Goal: Task Accomplishment & Management: Manage account settings

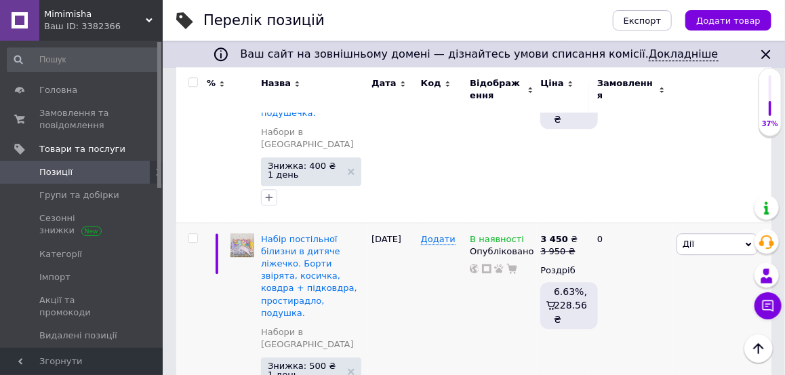
scroll to position [3269, 0]
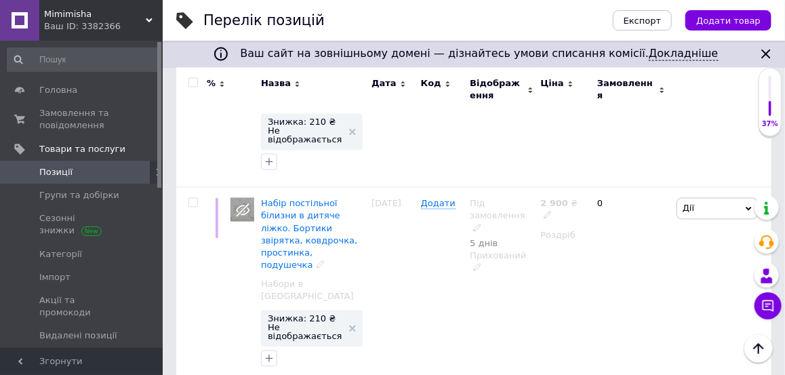
scroll to position [1207, 0]
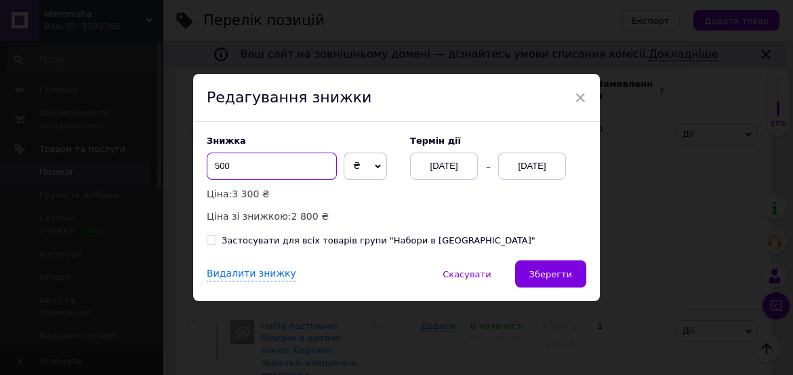
drag, startPoint x: 217, startPoint y: 165, endPoint x: 205, endPoint y: 163, distance: 13.0
click at [207, 163] on input "500" at bounding box center [272, 165] width 130 height 27
type input "600"
click at [542, 173] on div "[DATE]" at bounding box center [532, 165] width 68 height 27
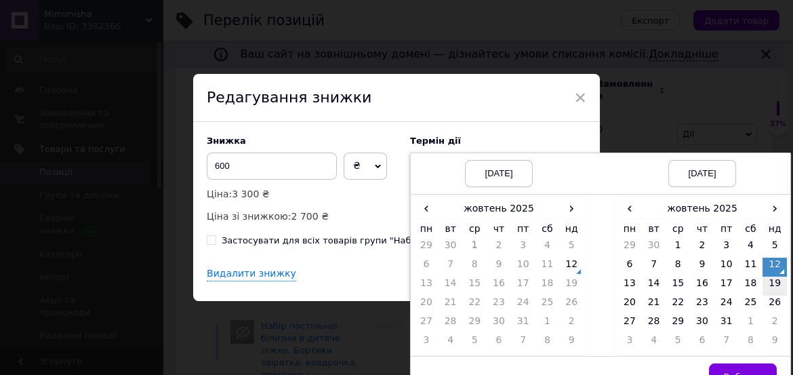
click at [769, 279] on td "19" at bounding box center [774, 285] width 24 height 19
click at [748, 368] on button "Вибрати" at bounding box center [743, 376] width 68 height 27
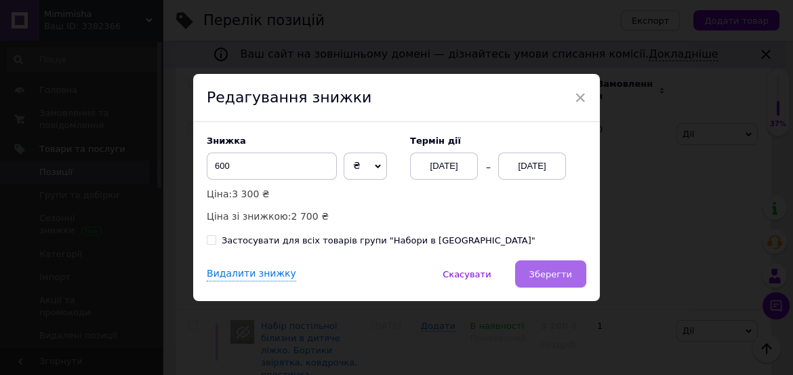
click at [564, 274] on span "Зберегти" at bounding box center [550, 274] width 43 height 10
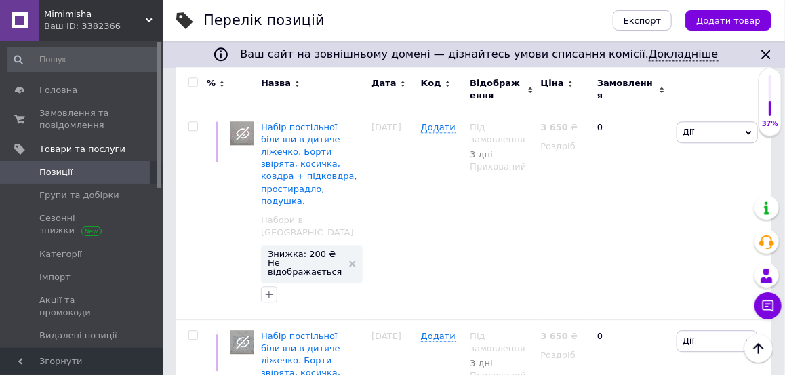
scroll to position [3212, 0]
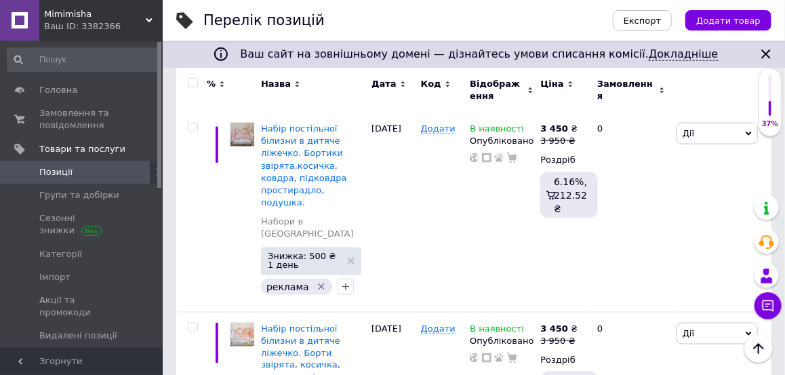
scroll to position [2510, 0]
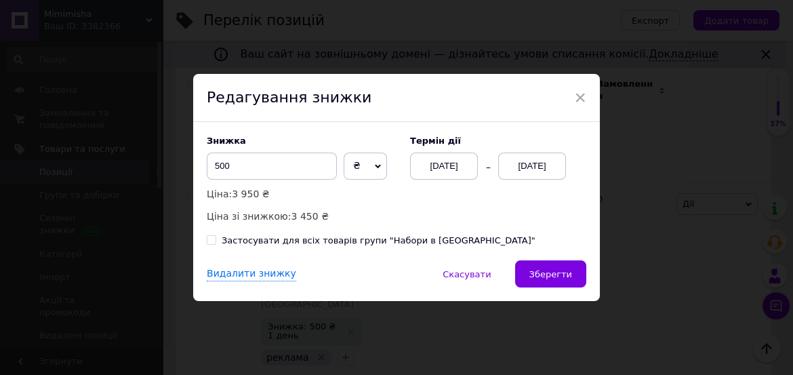
click at [556, 162] on div "[DATE]" at bounding box center [532, 165] width 68 height 27
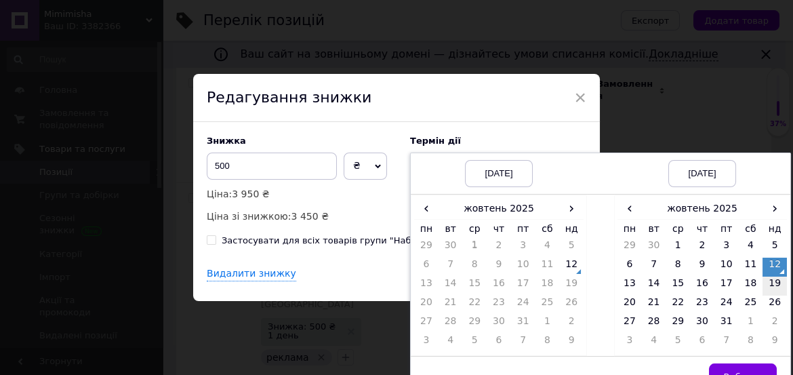
click at [772, 287] on td "19" at bounding box center [774, 285] width 24 height 19
click at [753, 373] on span "Вибрати" at bounding box center [742, 376] width 39 height 10
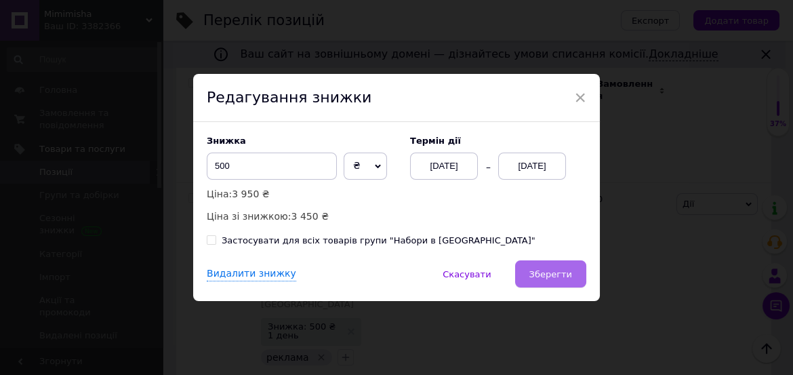
click at [563, 279] on span "Зберегти" at bounding box center [550, 274] width 43 height 10
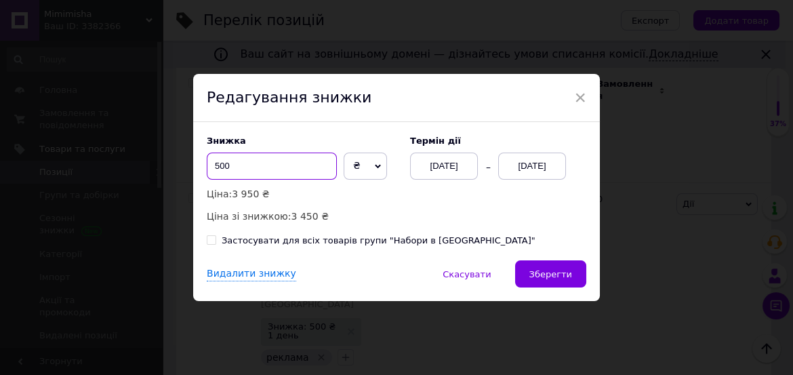
click at [215, 166] on input "500" at bounding box center [272, 165] width 130 height 27
drag, startPoint x: 216, startPoint y: 167, endPoint x: 209, endPoint y: 167, distance: 7.5
click at [209, 167] on input "500" at bounding box center [272, 165] width 130 height 27
type input "600"
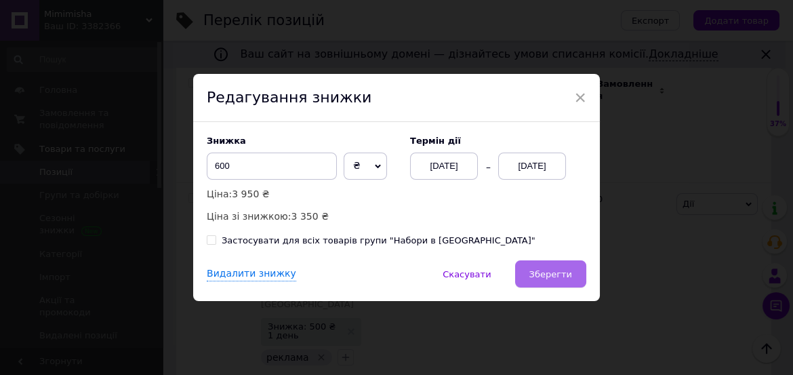
click at [539, 274] on span "Зберегти" at bounding box center [550, 274] width 43 height 10
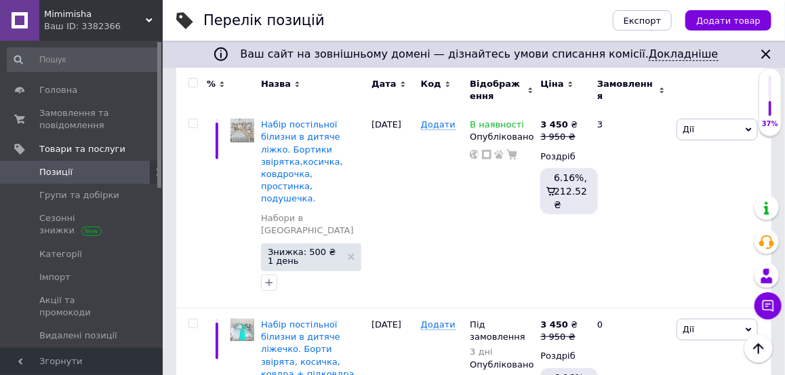
scroll to position [2131, 0]
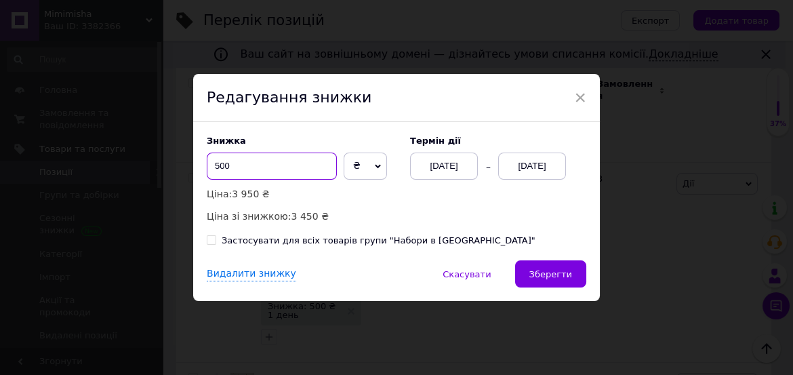
drag, startPoint x: 217, startPoint y: 165, endPoint x: 205, endPoint y: 165, distance: 11.5
click at [207, 165] on input "500" at bounding box center [272, 165] width 130 height 27
type input "200"
click at [560, 169] on div "[DATE]" at bounding box center [532, 165] width 68 height 27
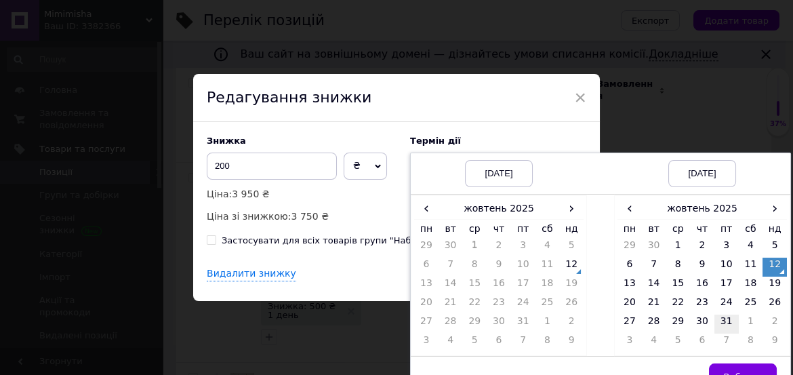
click at [724, 317] on td "31" at bounding box center [726, 323] width 24 height 19
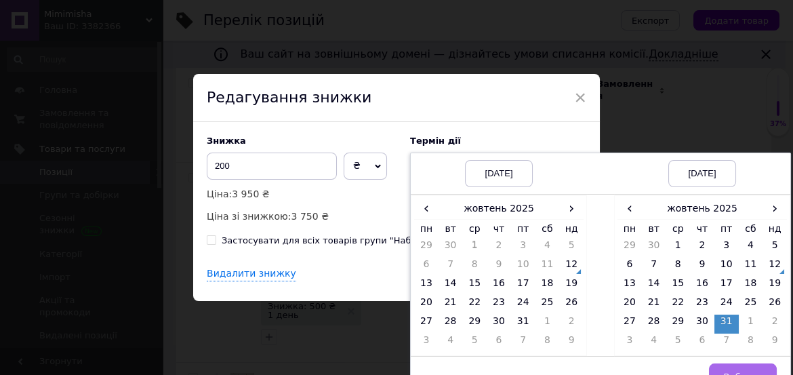
click at [738, 369] on button "Вибрати" at bounding box center [743, 376] width 68 height 27
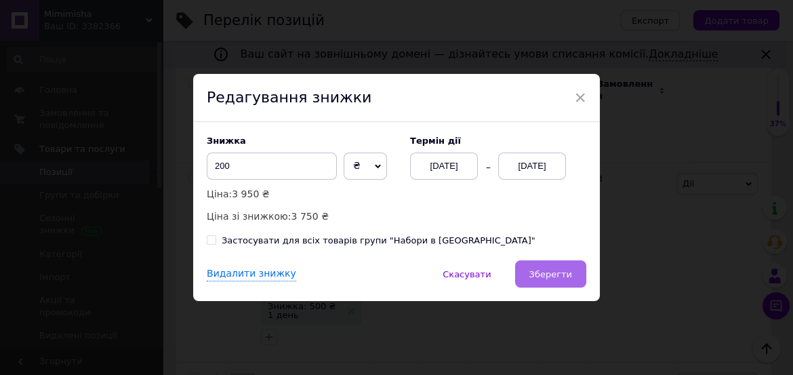
click at [537, 269] on span "Зберегти" at bounding box center [550, 274] width 43 height 10
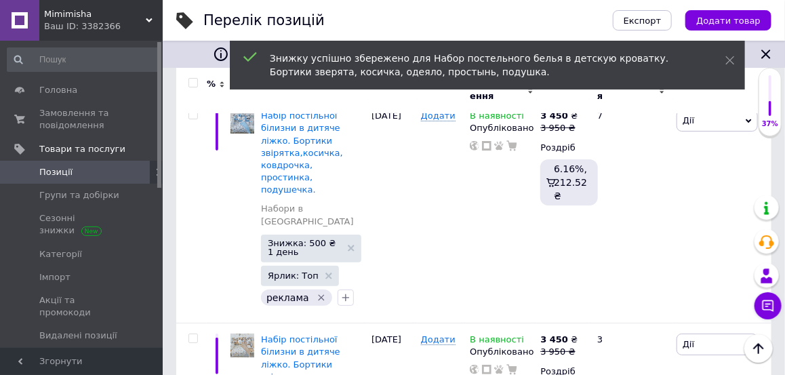
scroll to position [1968, 0]
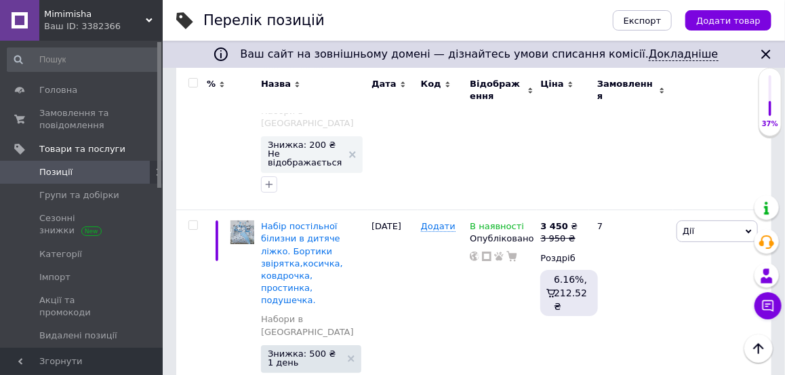
scroll to position [1806, 0]
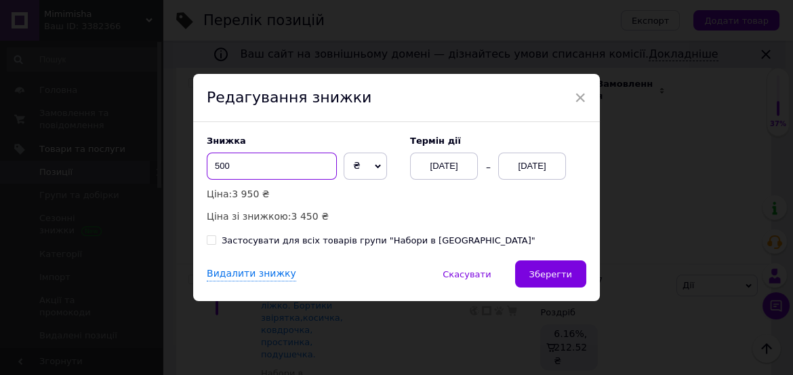
drag, startPoint x: 217, startPoint y: 163, endPoint x: 206, endPoint y: 165, distance: 11.7
click at [207, 165] on input "500" at bounding box center [272, 165] width 130 height 27
type input "200"
click at [544, 175] on div "[DATE]" at bounding box center [532, 165] width 68 height 27
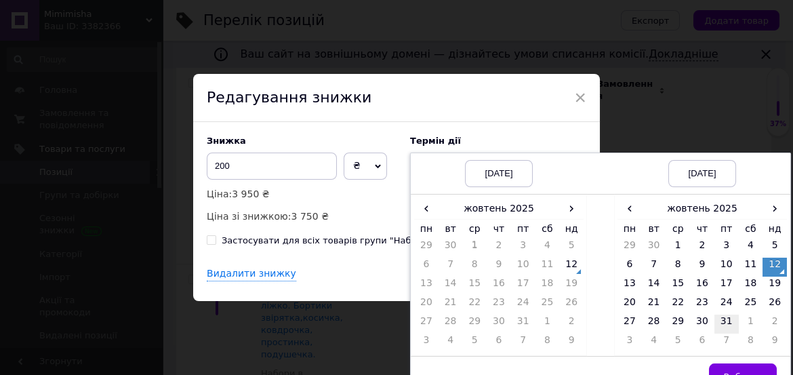
click at [725, 319] on td "31" at bounding box center [726, 323] width 24 height 19
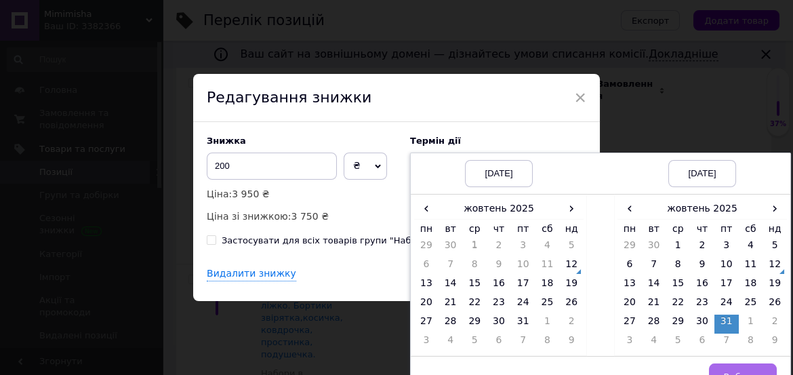
click at [738, 365] on button "Вибрати" at bounding box center [743, 376] width 68 height 27
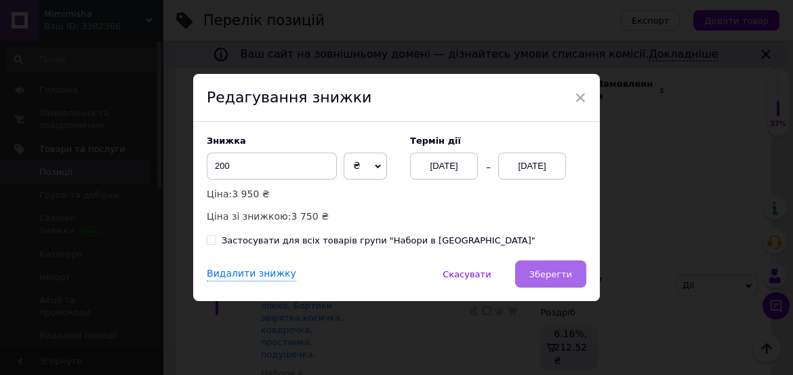
click at [556, 278] on span "Зберегти" at bounding box center [550, 274] width 43 height 10
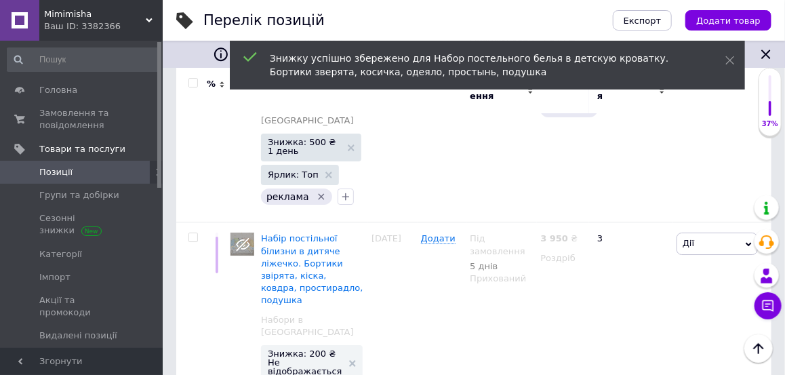
scroll to position [1643, 0]
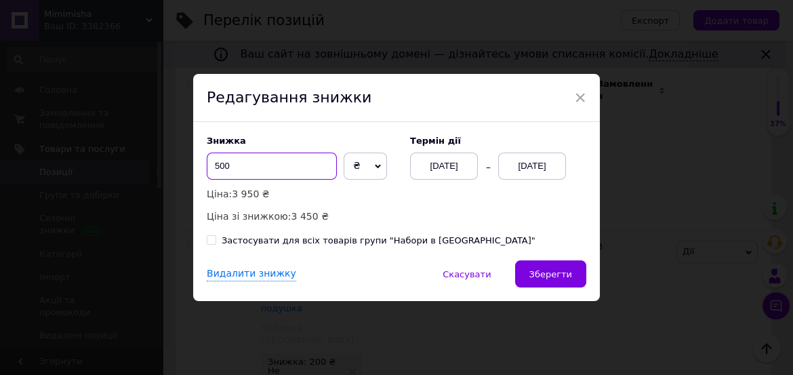
click at [209, 164] on input "500" at bounding box center [272, 165] width 130 height 27
type input "200"
click at [521, 170] on div "[DATE]" at bounding box center [532, 165] width 68 height 27
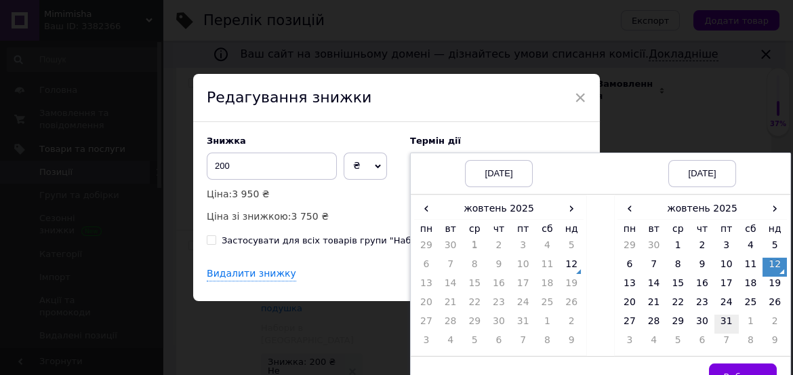
drag, startPoint x: 724, startPoint y: 318, endPoint x: 737, endPoint y: 327, distance: 16.0
click at [724, 317] on td "31" at bounding box center [726, 323] width 24 height 19
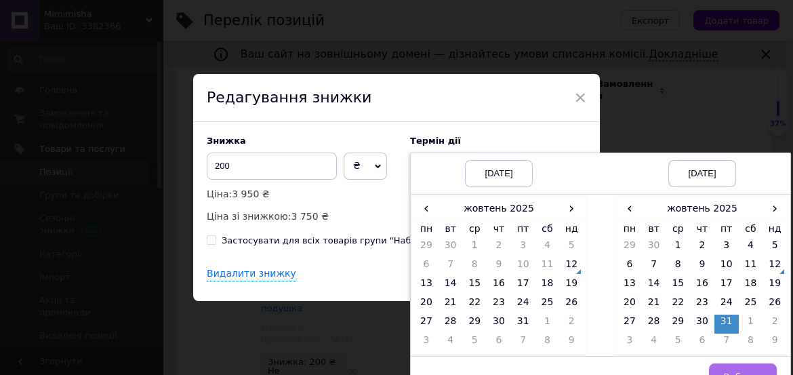
click at [745, 371] on span "Вибрати" at bounding box center [742, 376] width 39 height 10
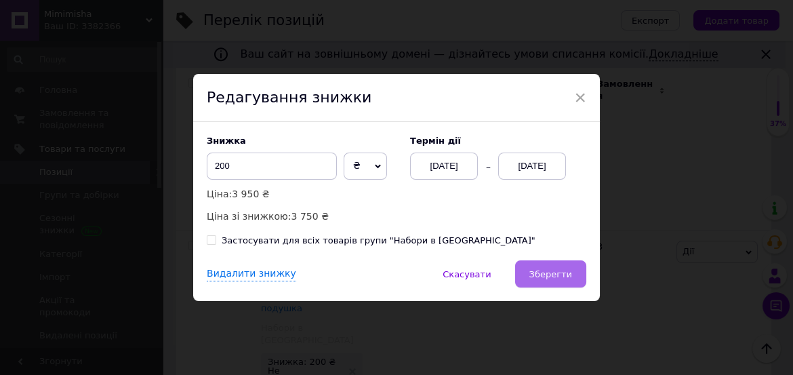
click at [549, 276] on span "Зберегти" at bounding box center [550, 274] width 43 height 10
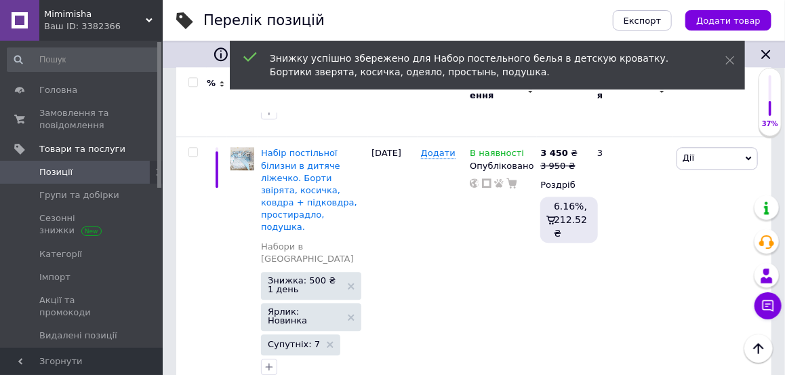
scroll to position [1264, 0]
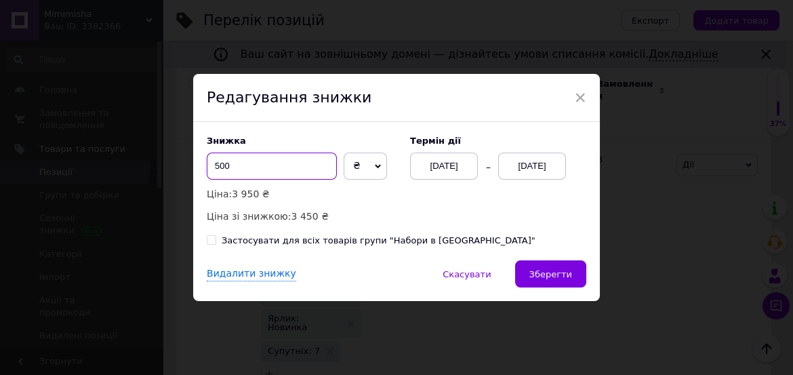
click at [208, 168] on input "500" at bounding box center [272, 165] width 130 height 27
type input "200"
click at [541, 167] on div "[DATE]" at bounding box center [532, 165] width 68 height 27
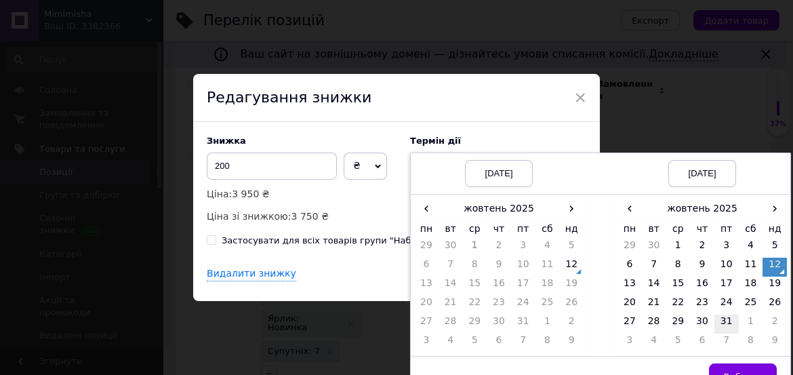
click at [720, 321] on td "31" at bounding box center [726, 323] width 24 height 19
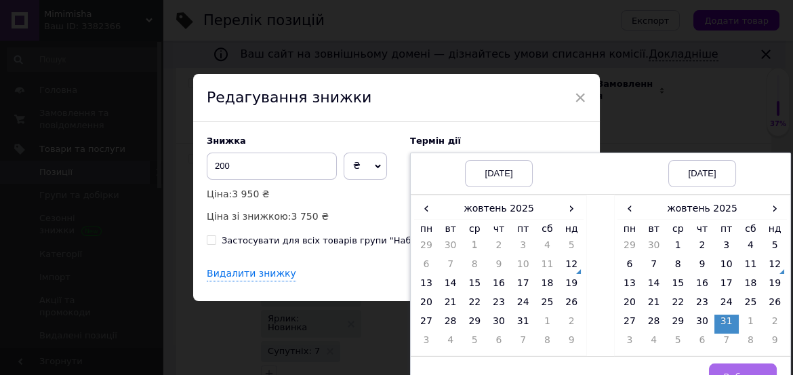
click at [740, 368] on button "Вибрати" at bounding box center [743, 376] width 68 height 27
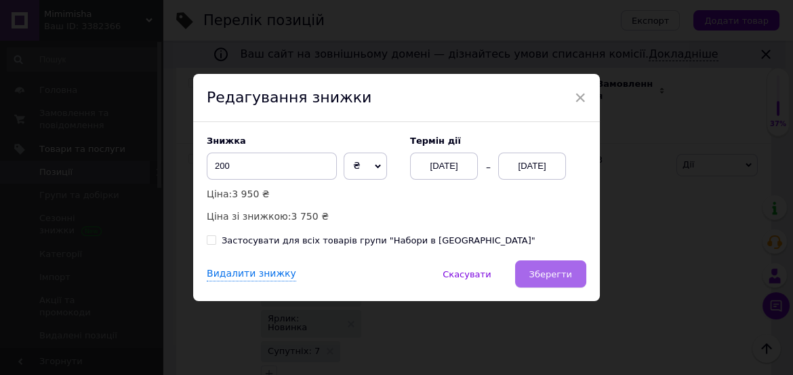
click at [566, 283] on button "Зберегти" at bounding box center [550, 273] width 71 height 27
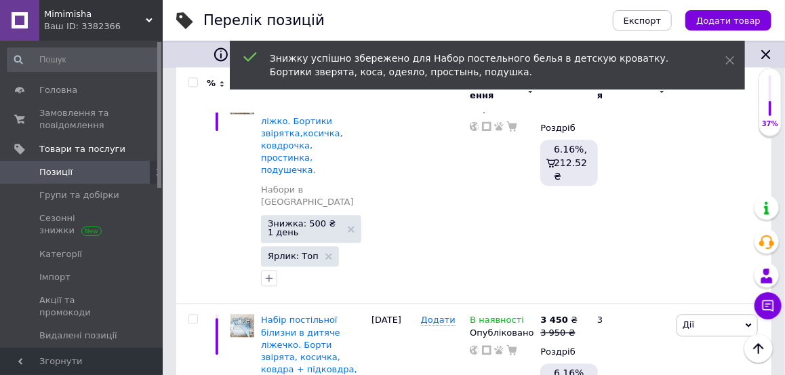
scroll to position [1047, 0]
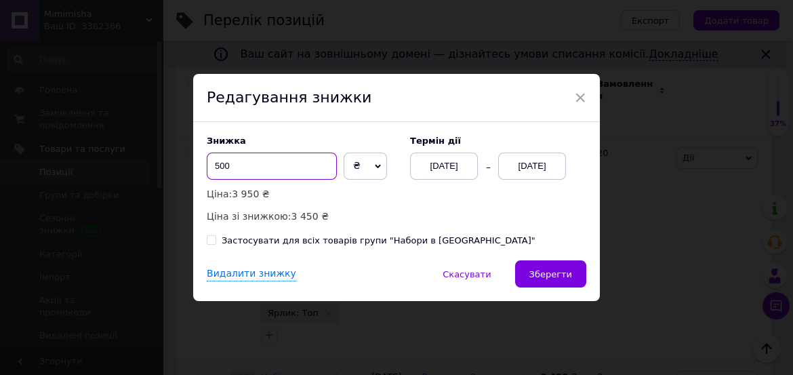
drag, startPoint x: 217, startPoint y: 167, endPoint x: 205, endPoint y: 167, distance: 12.9
click at [207, 167] on input "500" at bounding box center [272, 165] width 130 height 27
type input "200"
click at [544, 171] on div "[DATE]" at bounding box center [532, 165] width 68 height 27
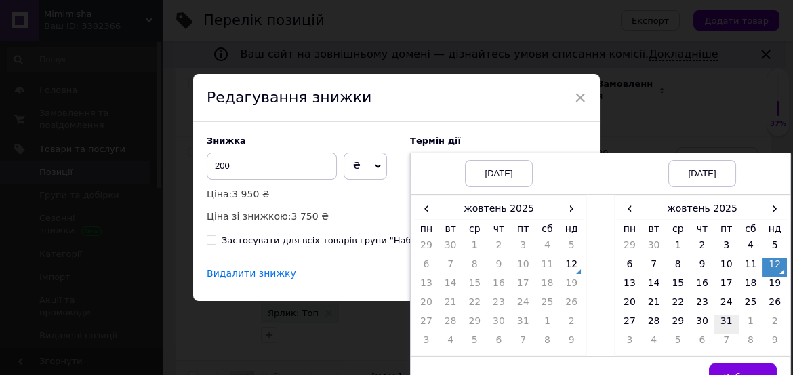
click at [724, 320] on td "31" at bounding box center [726, 323] width 24 height 19
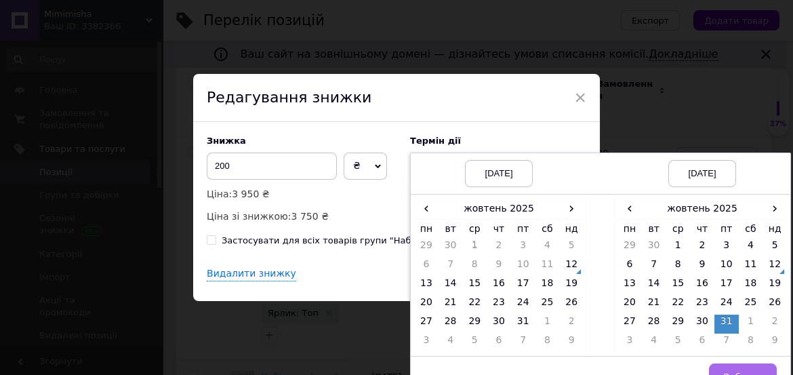
click at [751, 369] on button "Вибрати" at bounding box center [743, 376] width 68 height 27
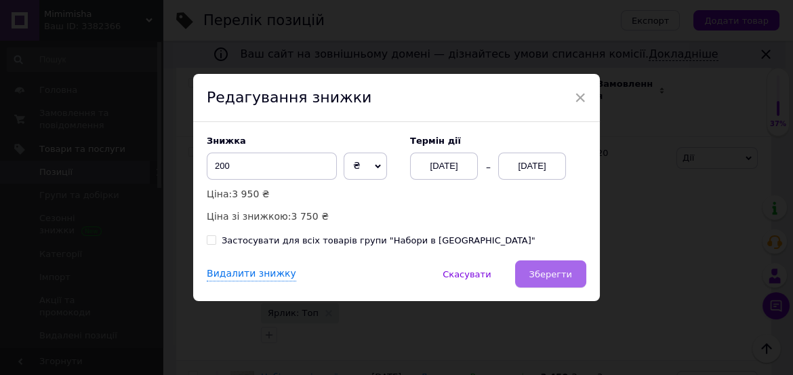
click at [559, 269] on span "Зберегти" at bounding box center [550, 274] width 43 height 10
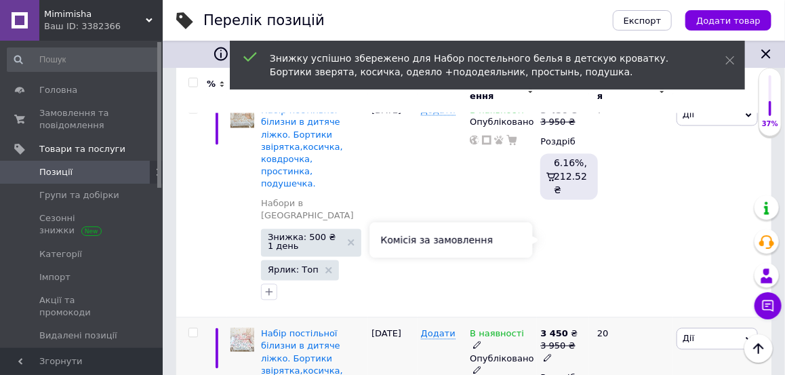
scroll to position [884, 0]
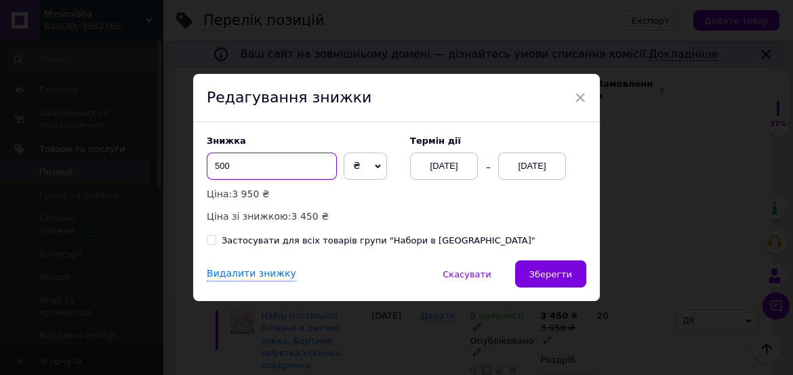
click at [215, 167] on input "500" at bounding box center [272, 165] width 130 height 27
click at [217, 168] on input "500" at bounding box center [272, 165] width 130 height 27
drag, startPoint x: 222, startPoint y: 168, endPoint x: 232, endPoint y: 170, distance: 10.4
click at [234, 170] on input "500" at bounding box center [272, 165] width 130 height 27
click at [210, 167] on input "500" at bounding box center [272, 165] width 130 height 27
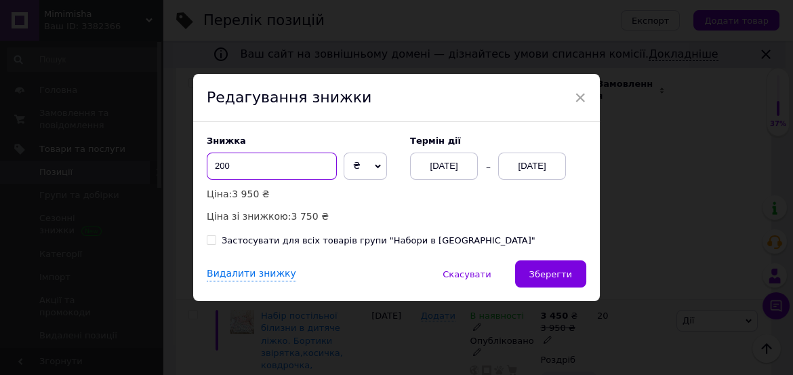
type input "200"
click at [527, 168] on div "[DATE]" at bounding box center [532, 165] width 68 height 27
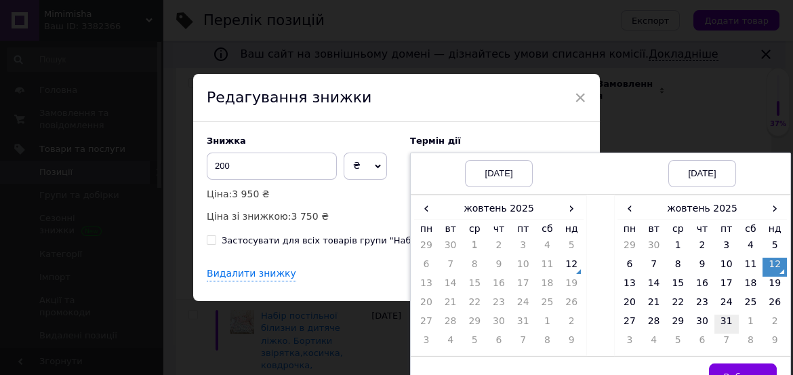
click at [725, 320] on td "31" at bounding box center [726, 323] width 24 height 19
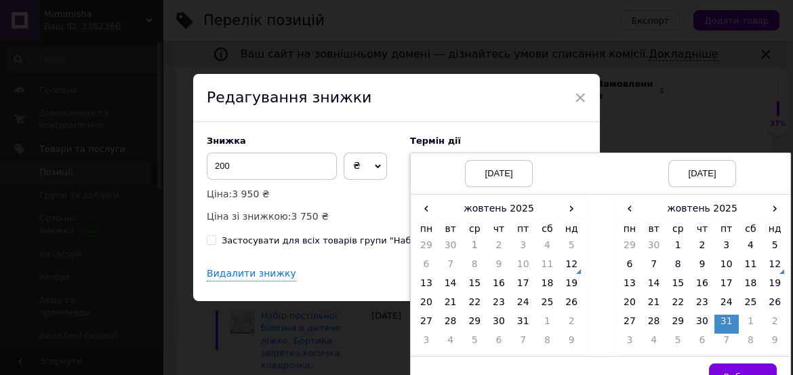
click at [744, 367] on button "Вибрати" at bounding box center [743, 376] width 68 height 27
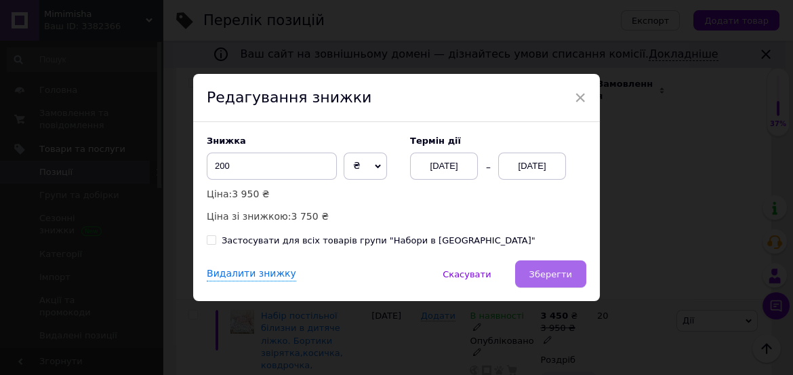
click at [560, 274] on span "Зберегти" at bounding box center [550, 274] width 43 height 10
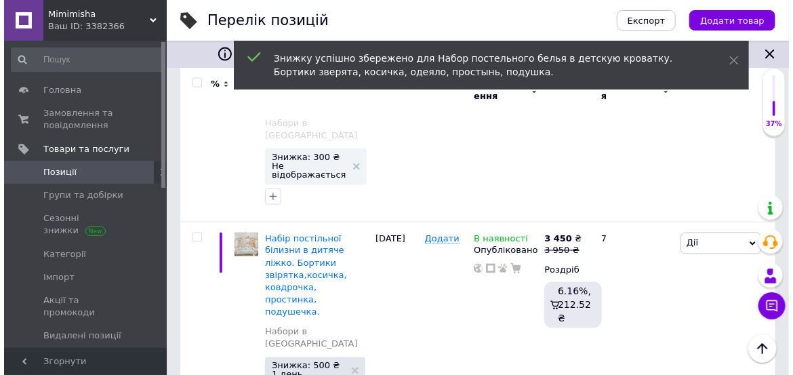
scroll to position [722, 0]
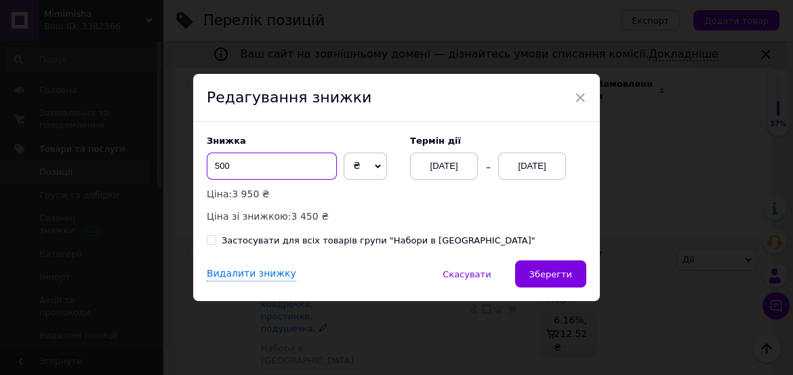
drag, startPoint x: 215, startPoint y: 166, endPoint x: 206, endPoint y: 166, distance: 9.5
click at [207, 166] on input "500" at bounding box center [272, 165] width 130 height 27
type input "200"
click at [547, 169] on div "[DATE]" at bounding box center [532, 165] width 68 height 27
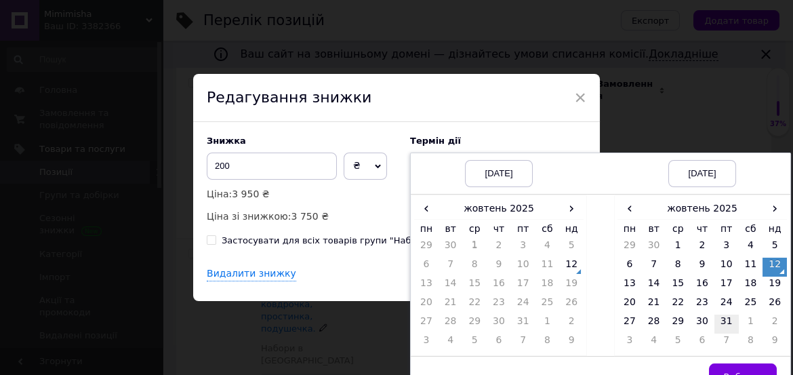
click at [725, 324] on td "31" at bounding box center [726, 323] width 24 height 19
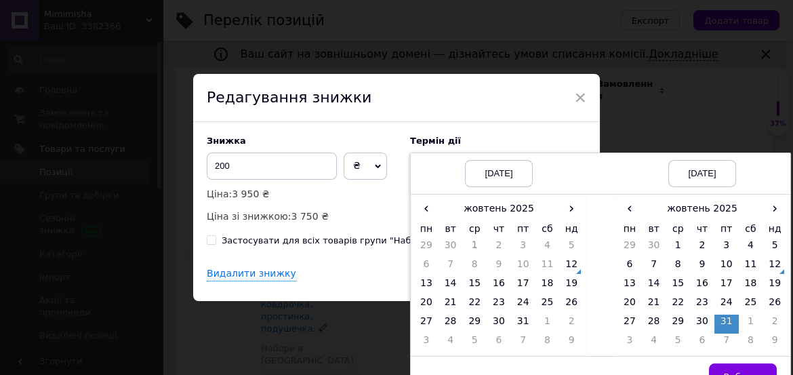
scroll to position [22, 0]
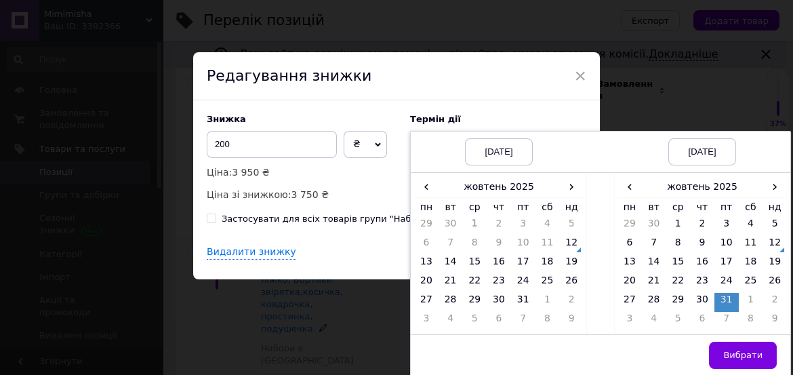
drag, startPoint x: 747, startPoint y: 352, endPoint x: 678, endPoint y: 320, distance: 76.7
click at [747, 351] on span "Вибрати" at bounding box center [742, 355] width 39 height 10
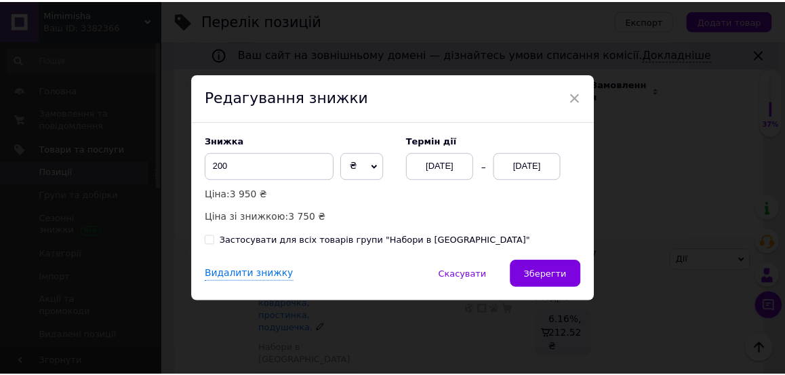
scroll to position [0, 0]
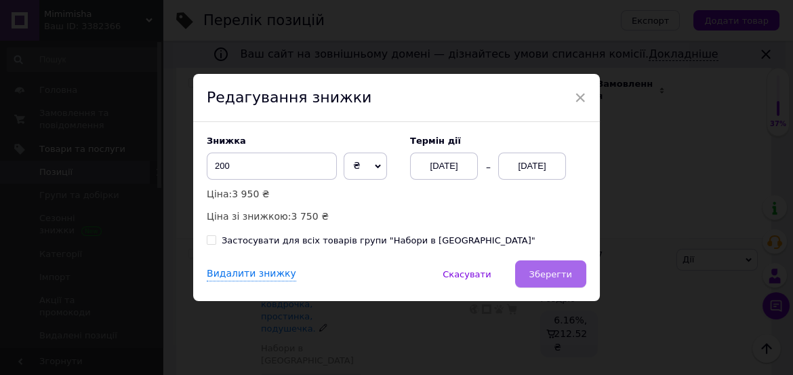
click at [573, 272] on button "Зберегти" at bounding box center [550, 273] width 71 height 27
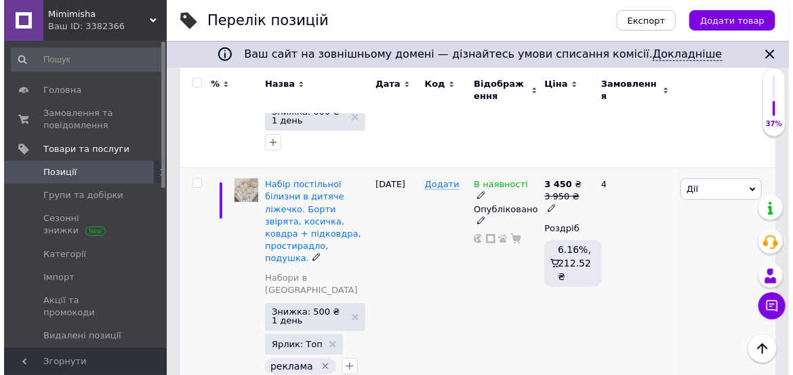
scroll to position [342, 0]
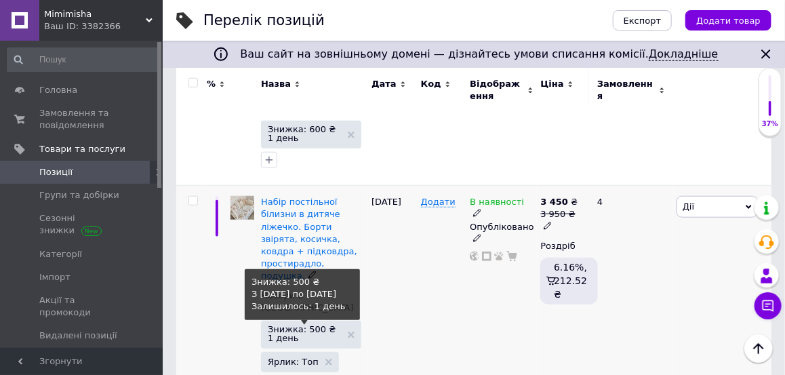
click at [302, 325] on span "Знижка: 500 ₴ 1 день" at bounding box center [304, 334] width 73 height 18
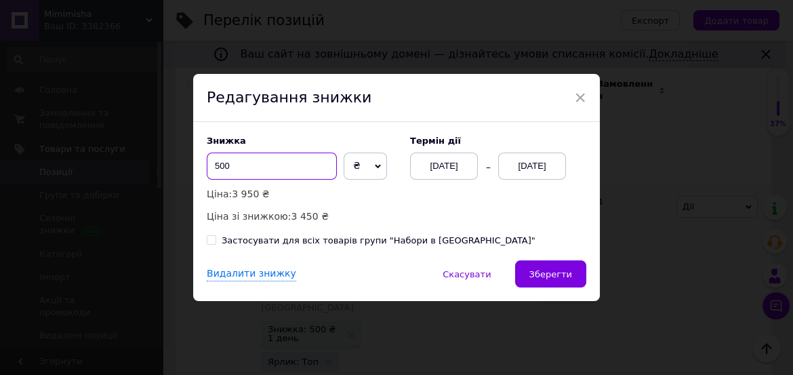
drag, startPoint x: 217, startPoint y: 161, endPoint x: 209, endPoint y: 162, distance: 8.2
click at [209, 162] on input "500" at bounding box center [272, 165] width 130 height 27
type input "200"
click at [556, 171] on div "[DATE]" at bounding box center [532, 165] width 68 height 27
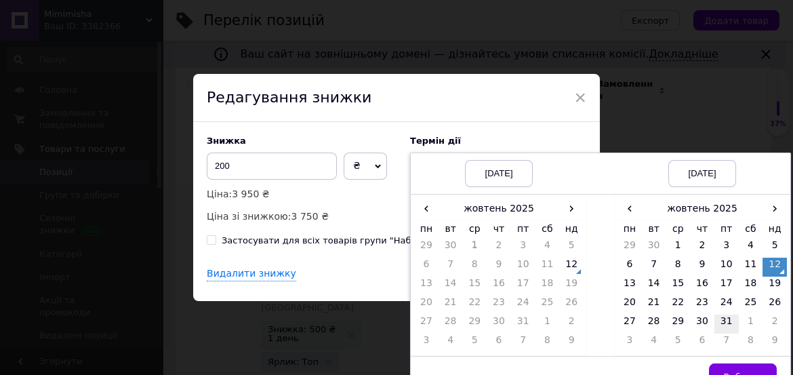
click at [724, 320] on td "31" at bounding box center [726, 323] width 24 height 19
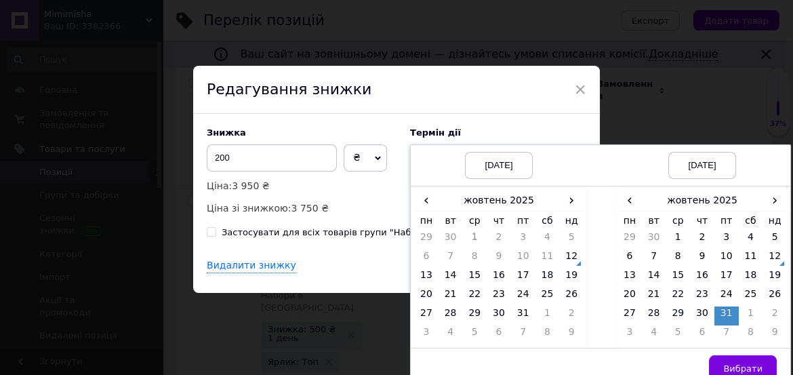
scroll to position [22, 0]
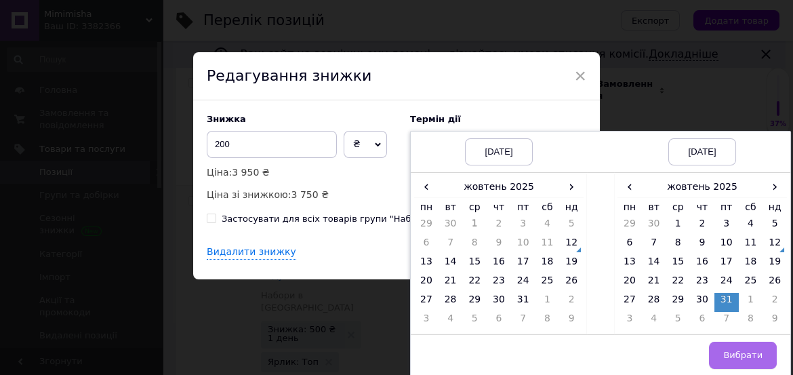
click at [752, 347] on button "Вибрати" at bounding box center [743, 354] width 68 height 27
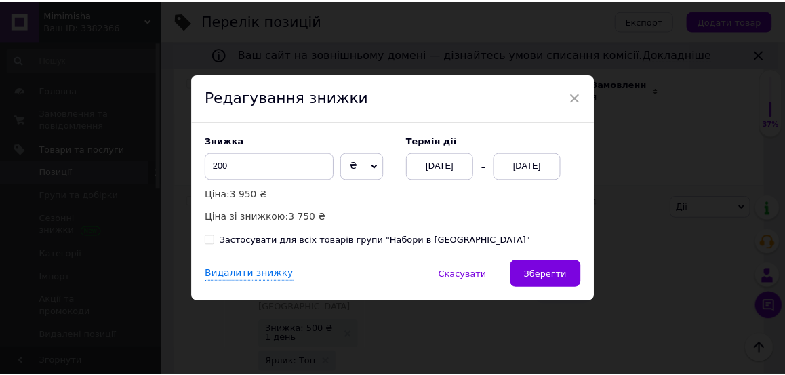
scroll to position [0, 0]
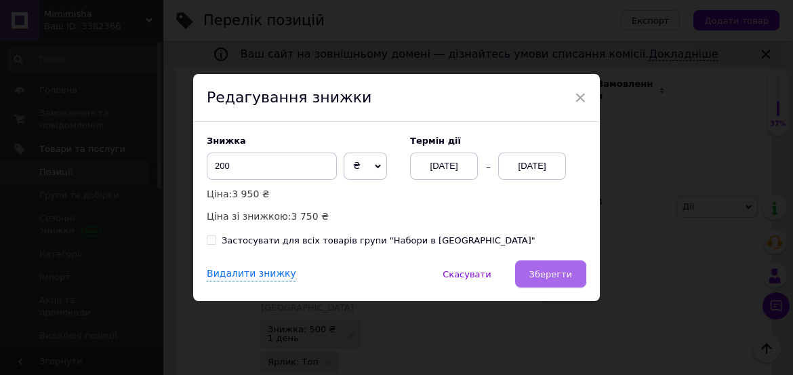
click at [560, 269] on span "Зберегти" at bounding box center [550, 274] width 43 height 10
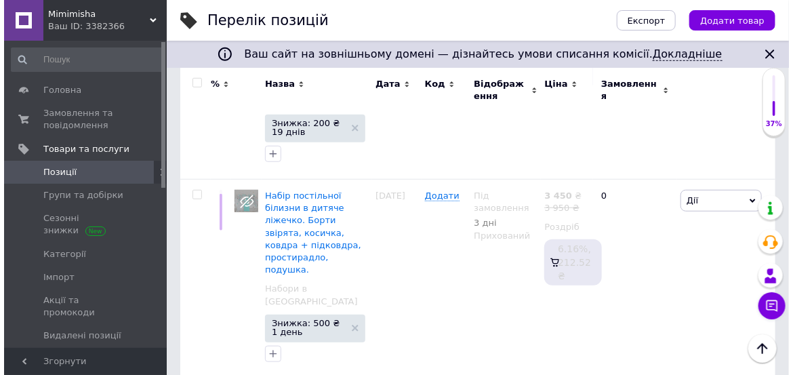
scroll to position [2281, 0]
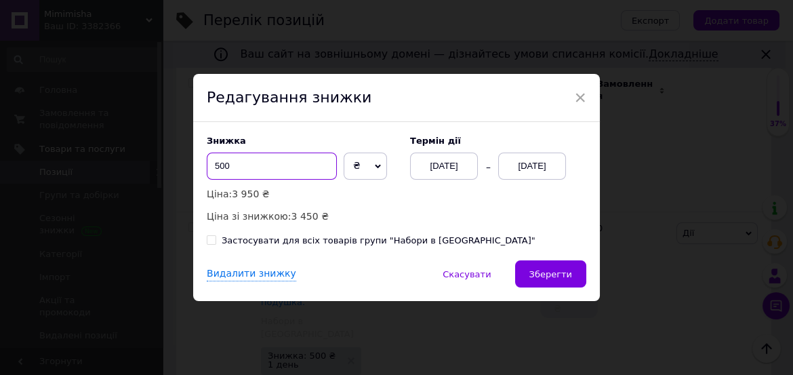
drag, startPoint x: 217, startPoint y: 164, endPoint x: 209, endPoint y: 164, distance: 8.1
click at [209, 164] on input "500" at bounding box center [272, 165] width 130 height 27
type input "200"
click at [526, 157] on div "[DATE]" at bounding box center [532, 165] width 68 height 27
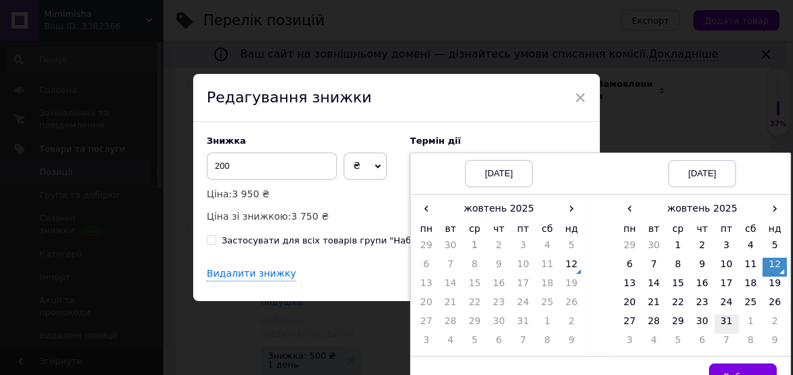
click at [719, 320] on td "31" at bounding box center [726, 323] width 24 height 19
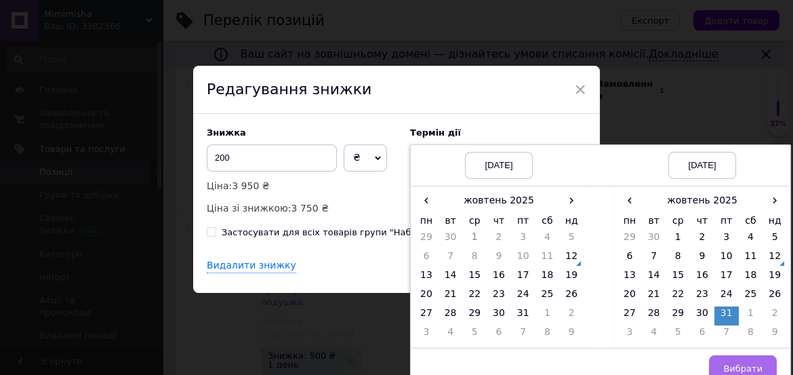
scroll to position [22, 0]
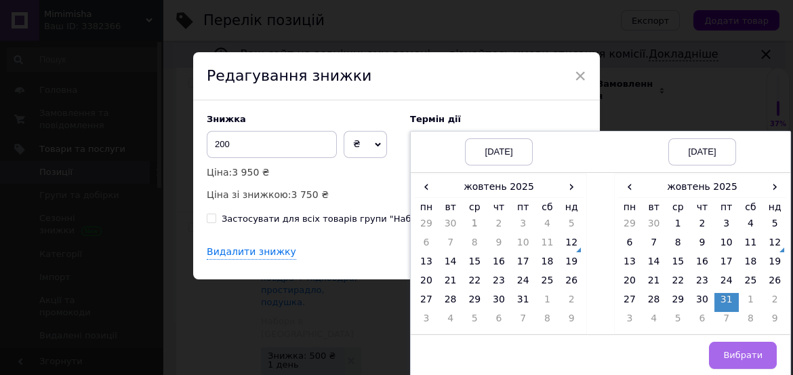
click at [745, 352] on span "Вибрати" at bounding box center [742, 355] width 39 height 10
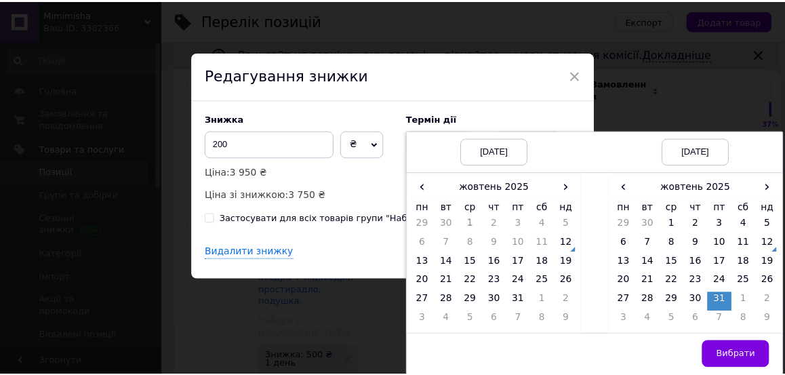
scroll to position [0, 0]
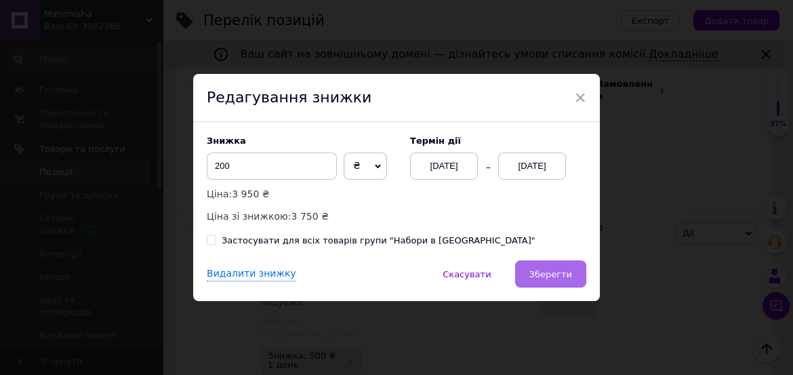
click at [565, 274] on span "Зберегти" at bounding box center [550, 274] width 43 height 10
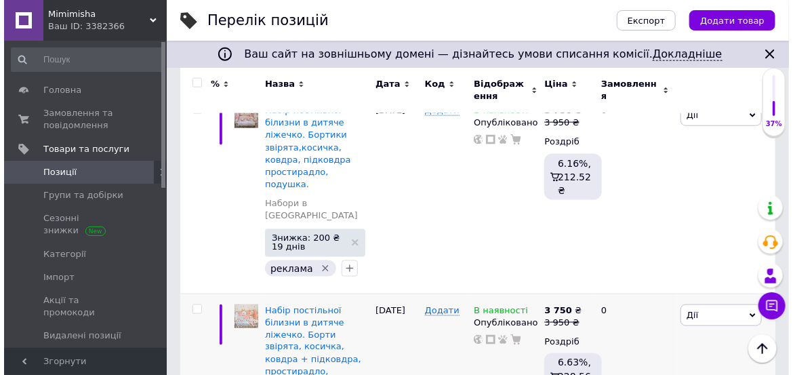
scroll to position [2661, 0]
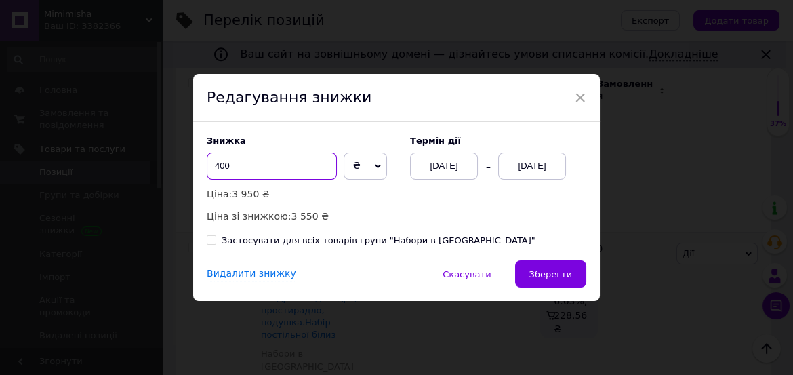
click at [208, 165] on input "400" at bounding box center [272, 165] width 130 height 27
click at [213, 167] on input "400" at bounding box center [272, 165] width 130 height 27
type input "200"
click at [540, 169] on div "[DATE]" at bounding box center [532, 165] width 68 height 27
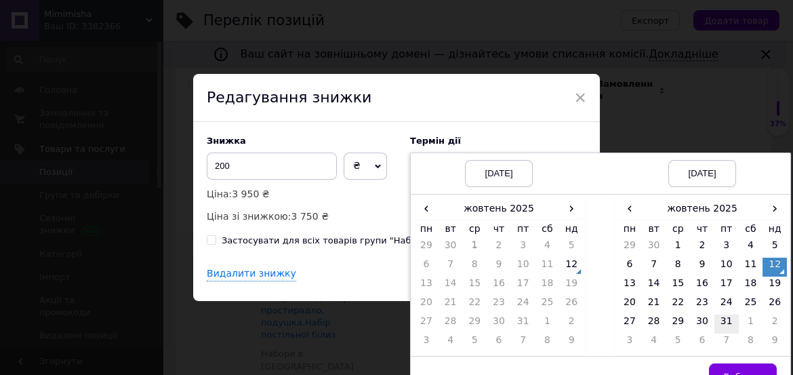
click at [722, 320] on td "31" at bounding box center [726, 323] width 24 height 19
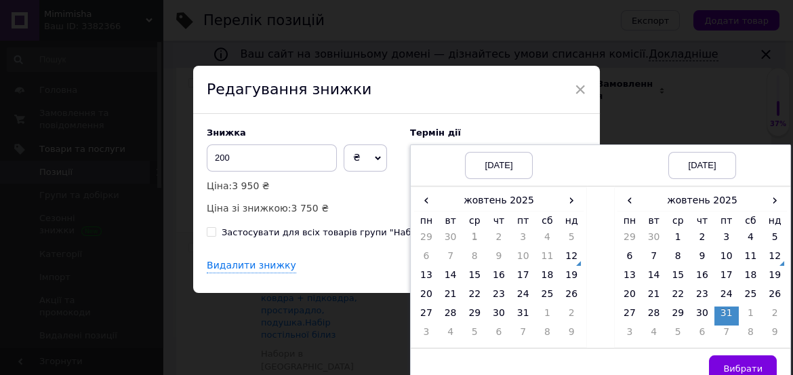
scroll to position [22, 0]
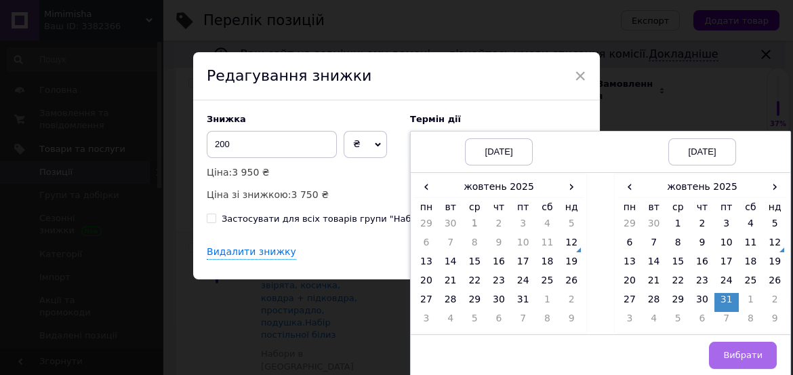
click at [751, 354] on span "Вибрати" at bounding box center [742, 355] width 39 height 10
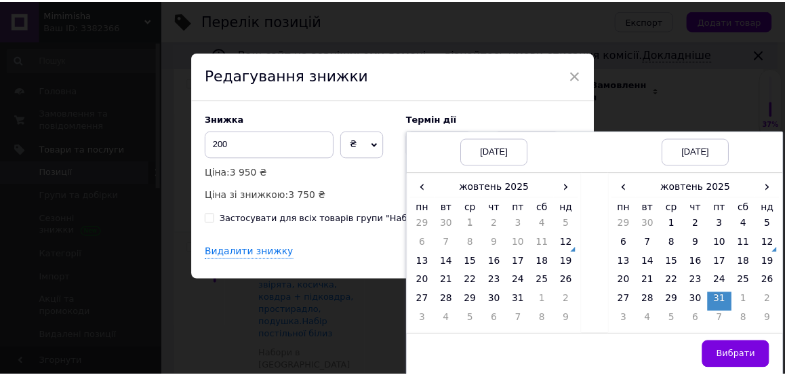
scroll to position [0, 0]
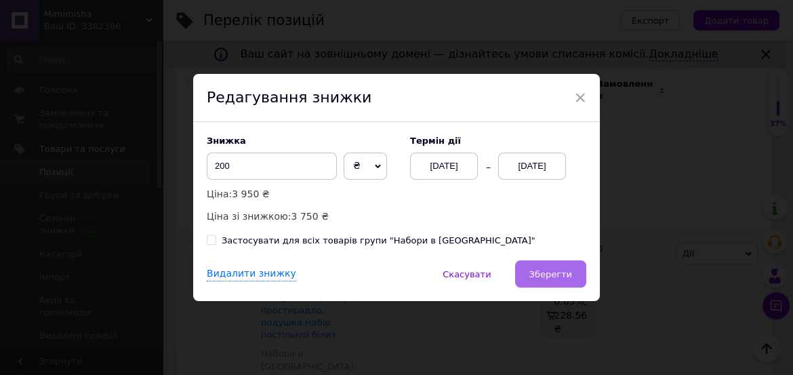
click at [557, 266] on button "Зберегти" at bounding box center [550, 273] width 71 height 27
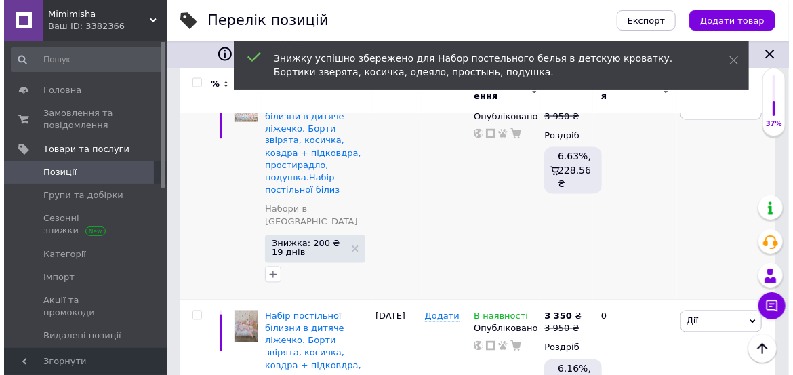
scroll to position [2823, 0]
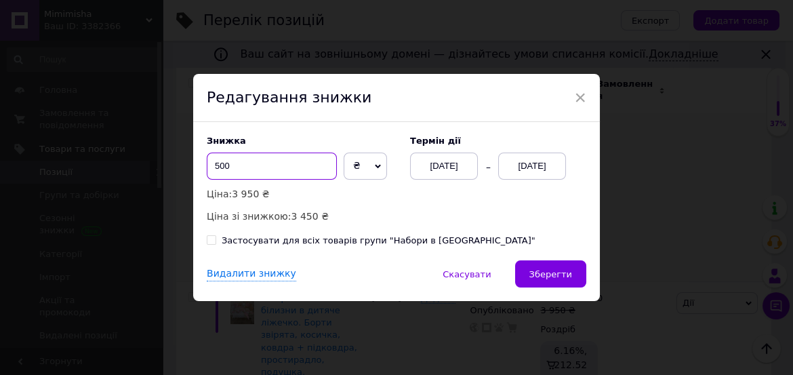
drag, startPoint x: 217, startPoint y: 167, endPoint x: 209, endPoint y: 165, distance: 8.4
click at [209, 165] on input "500" at bounding box center [272, 165] width 130 height 27
type input "200"
click at [545, 173] on div "[DATE]" at bounding box center [532, 165] width 68 height 27
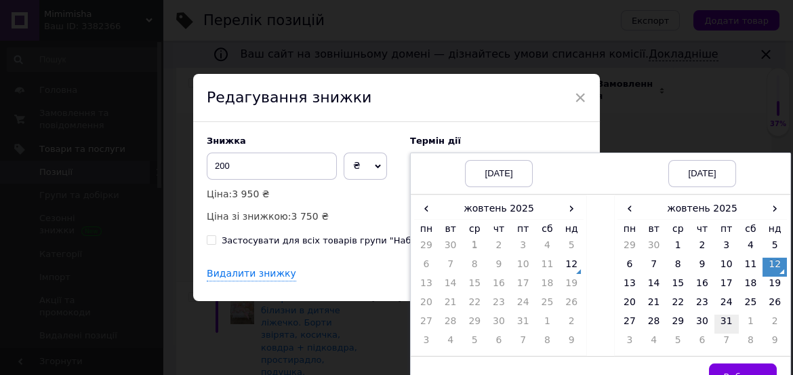
click at [730, 324] on td "31" at bounding box center [726, 323] width 24 height 19
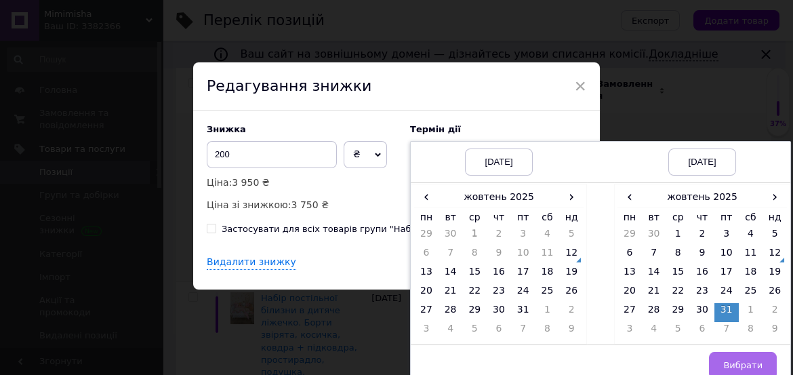
scroll to position [22, 0]
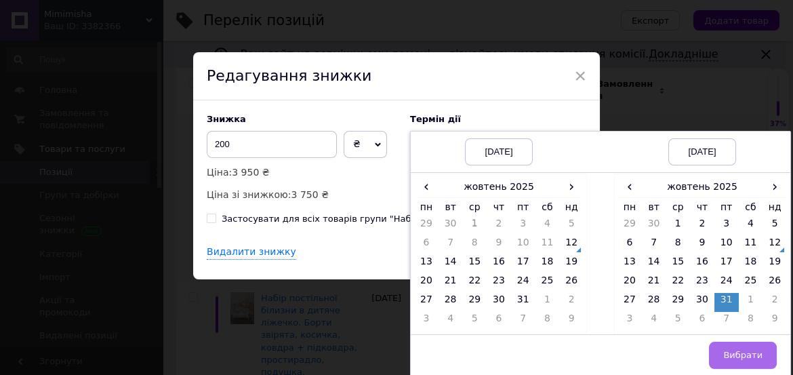
click at [743, 350] on span "Вибрати" at bounding box center [742, 355] width 39 height 10
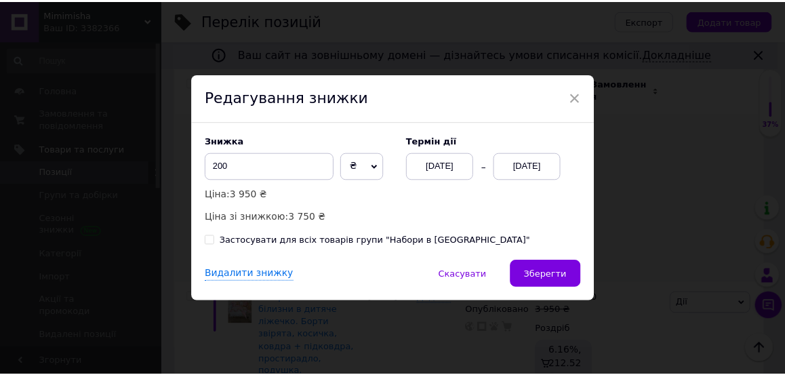
scroll to position [0, 0]
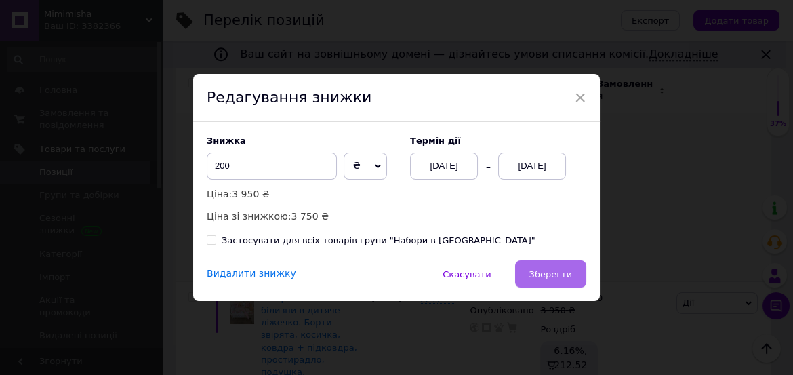
click at [563, 279] on span "Зберегти" at bounding box center [550, 274] width 43 height 10
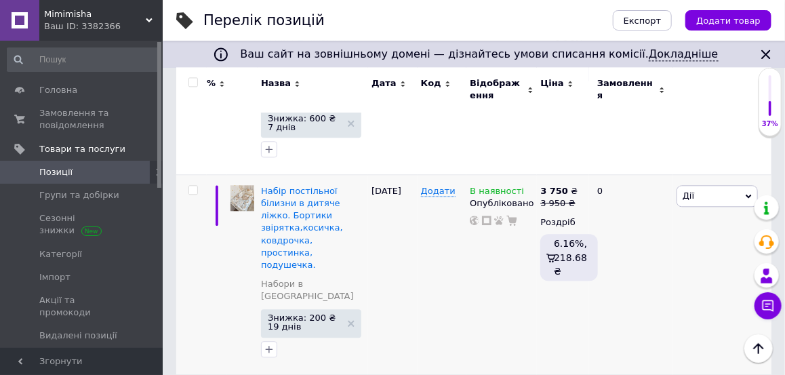
scroll to position [3149, 0]
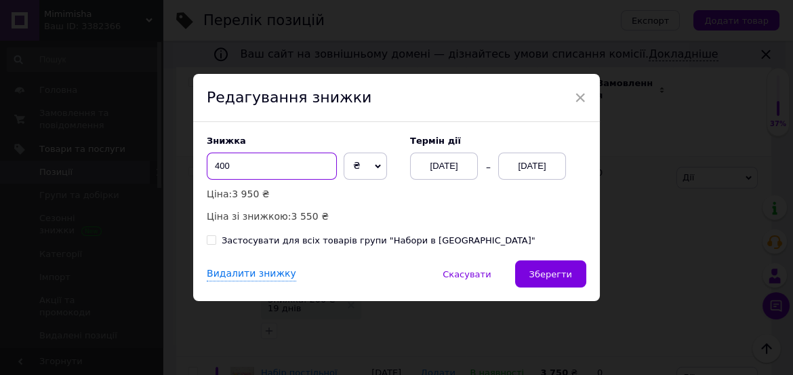
drag, startPoint x: 217, startPoint y: 163, endPoint x: 207, endPoint y: 162, distance: 10.2
click at [207, 162] on input "400" at bounding box center [272, 165] width 130 height 27
type input "200"
click at [547, 169] on div "[DATE]" at bounding box center [532, 165] width 68 height 27
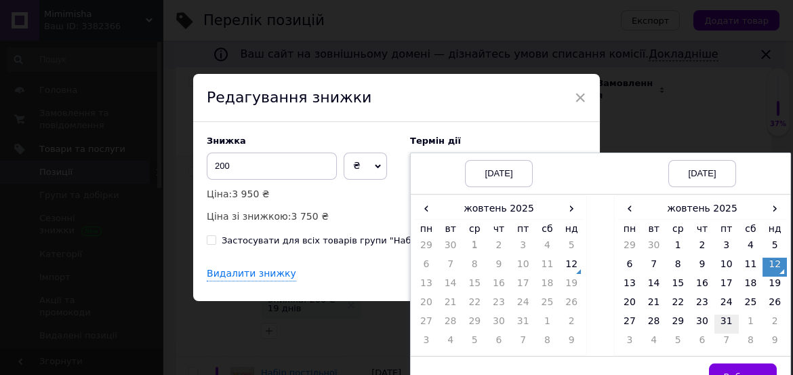
click at [724, 316] on td "31" at bounding box center [726, 323] width 24 height 19
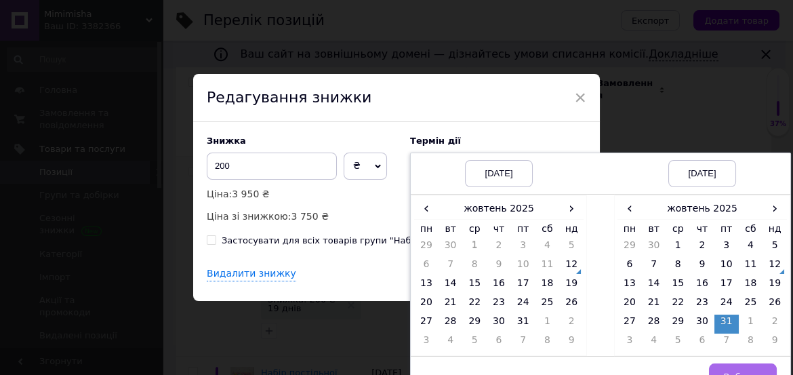
click at [743, 365] on button "Вибрати" at bounding box center [743, 376] width 68 height 27
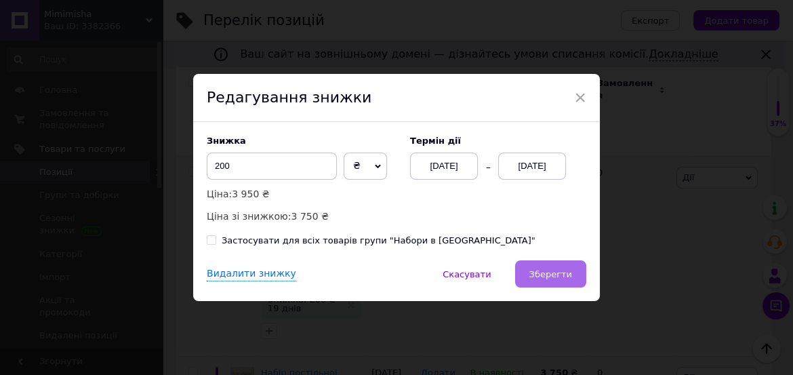
click at [569, 277] on span "Зберегти" at bounding box center [550, 274] width 43 height 10
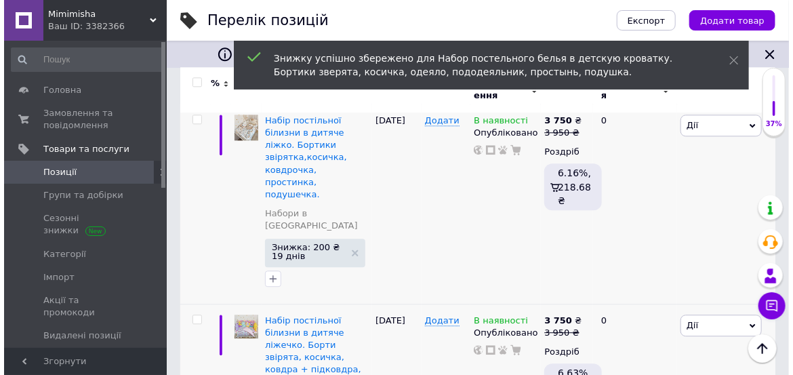
scroll to position [3257, 0]
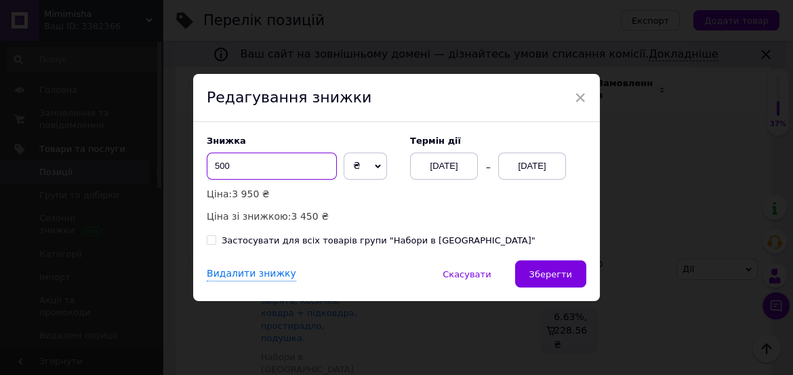
drag, startPoint x: 217, startPoint y: 164, endPoint x: 203, endPoint y: 163, distance: 14.2
click at [203, 163] on div "Знижка 500 ₴ % Ціна: 3 950 ₴ Ціна зі знижкою: 3 450 ₴ Термін дії [DATE] [DATE] …" at bounding box center [396, 191] width 407 height 138
type input "200"
click at [548, 173] on div "[DATE]" at bounding box center [532, 165] width 68 height 27
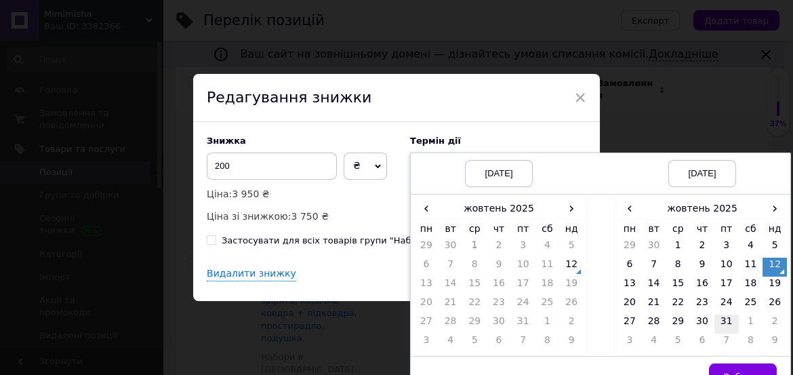
click at [727, 322] on td "31" at bounding box center [726, 323] width 24 height 19
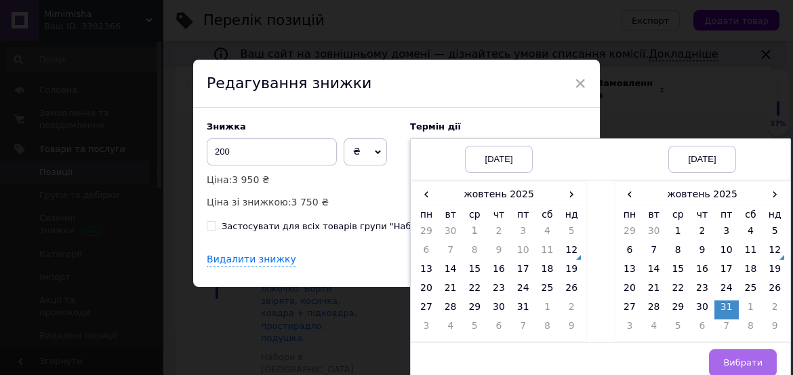
scroll to position [22, 0]
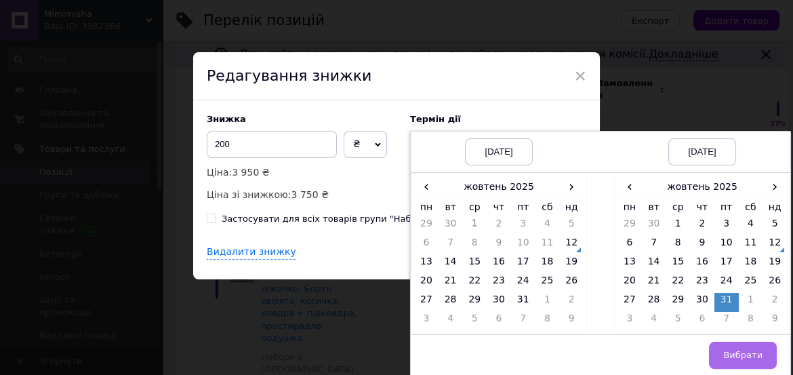
click at [745, 356] on span "Вибрати" at bounding box center [742, 355] width 39 height 10
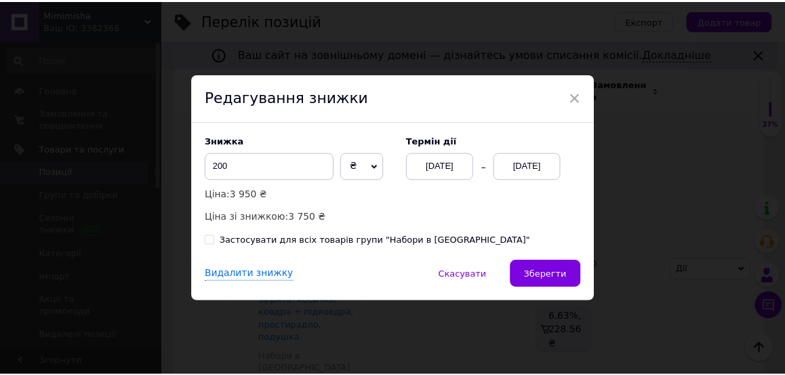
scroll to position [0, 0]
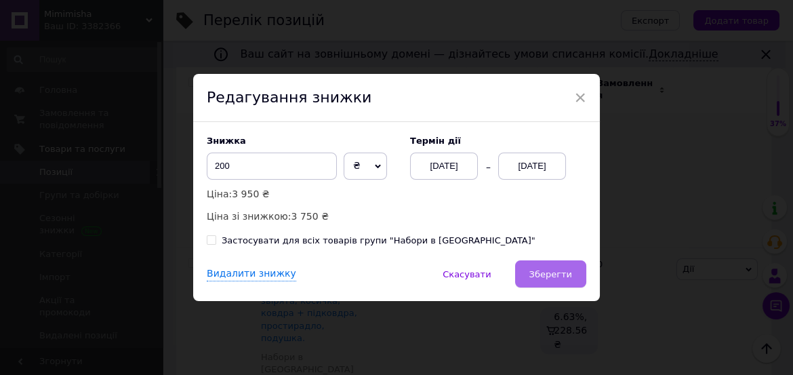
click at [558, 274] on span "Зберегти" at bounding box center [550, 274] width 43 height 10
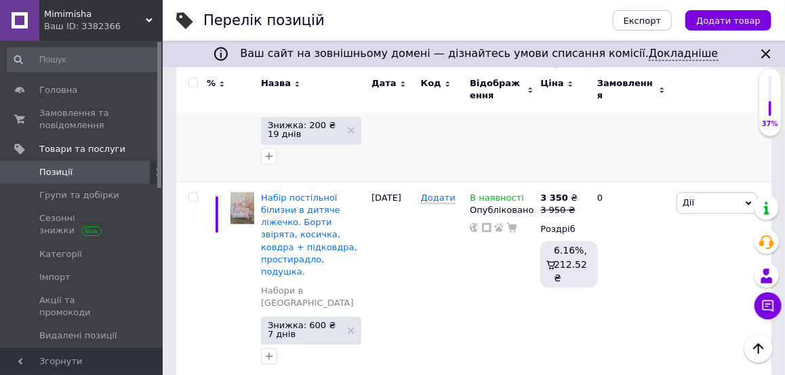
scroll to position [2823, 0]
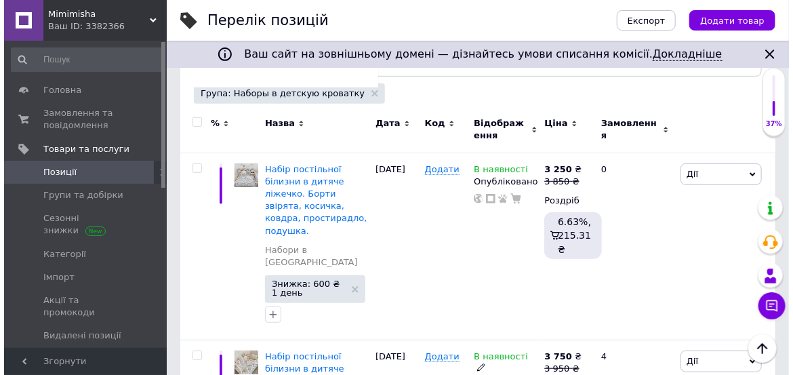
scroll to position [180, 0]
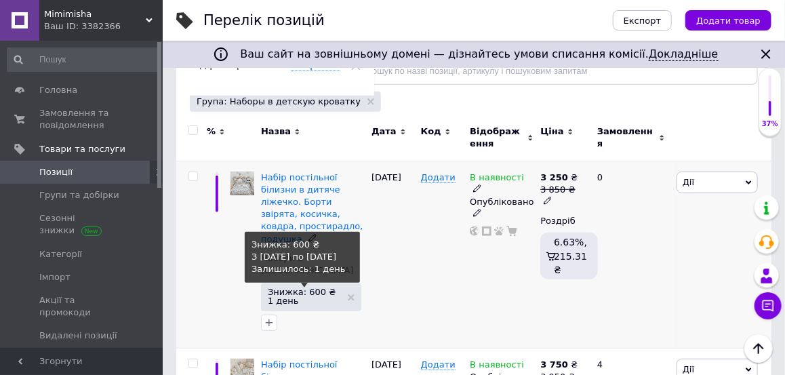
click at [311, 287] on span "Знижка: 600 ₴ 1 день" at bounding box center [304, 296] width 73 height 18
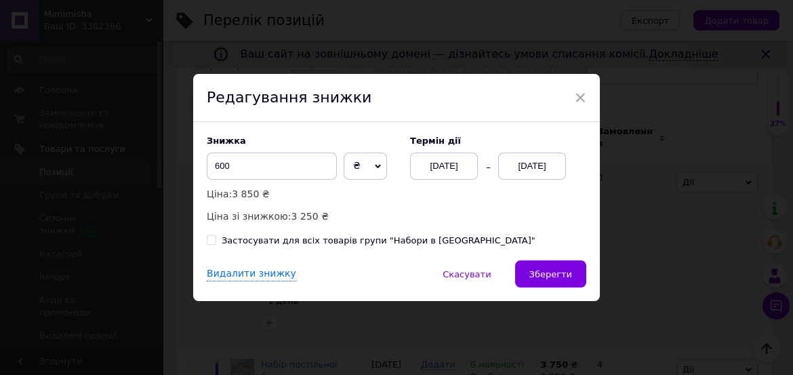
click at [558, 171] on div "[DATE]" at bounding box center [532, 165] width 68 height 27
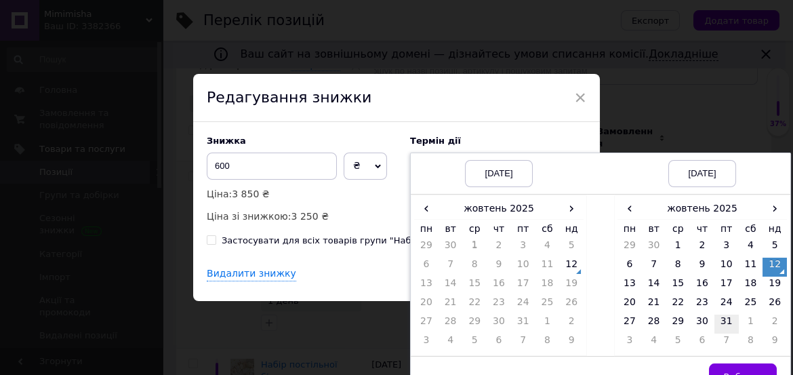
click at [721, 323] on td "31" at bounding box center [726, 323] width 24 height 19
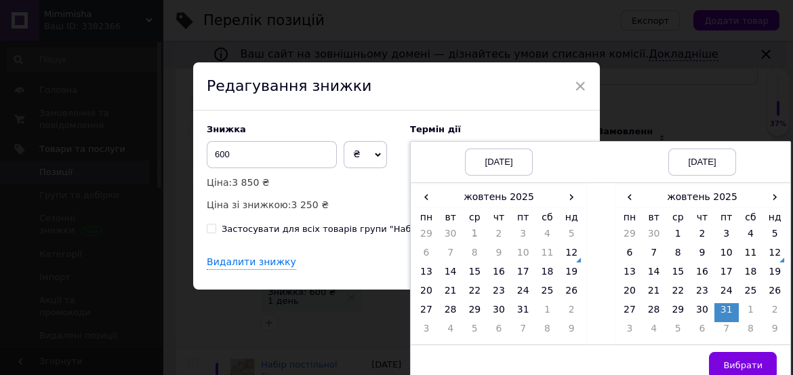
scroll to position [22, 0]
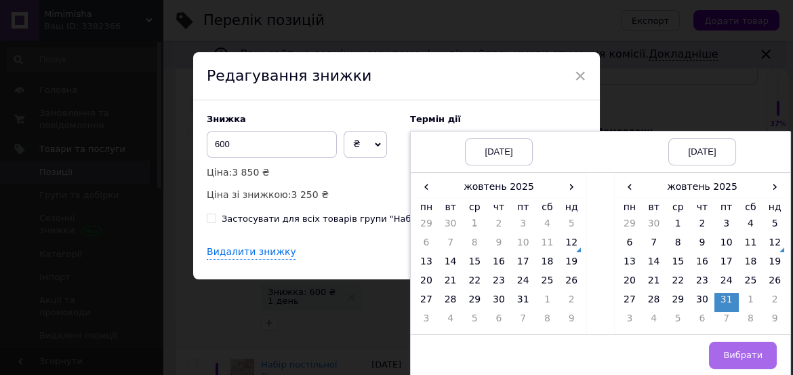
click at [749, 354] on span "Вибрати" at bounding box center [742, 355] width 39 height 10
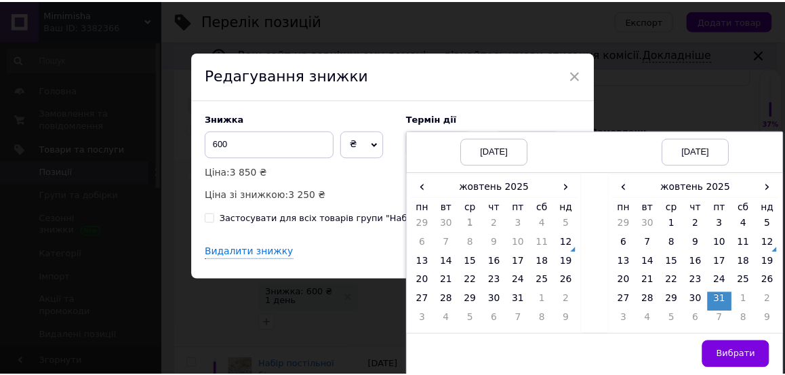
scroll to position [0, 0]
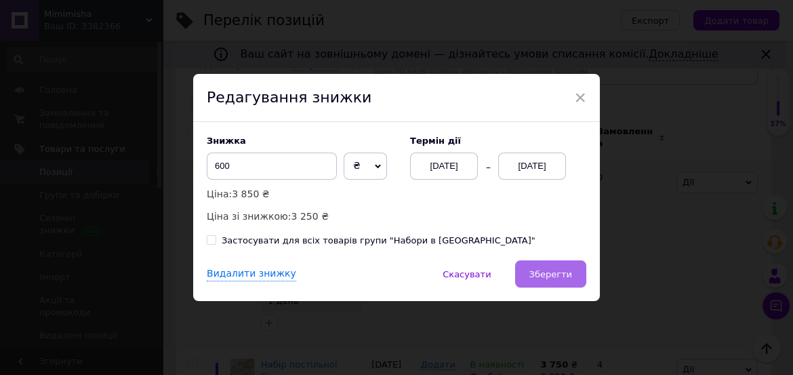
click at [541, 274] on span "Зберегти" at bounding box center [550, 274] width 43 height 10
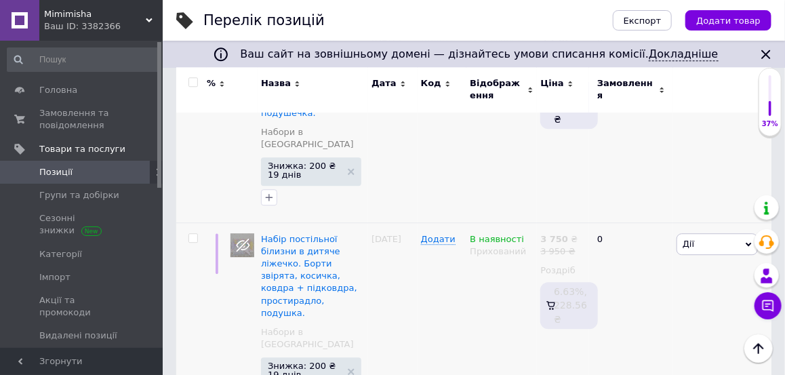
scroll to position [3269, 0]
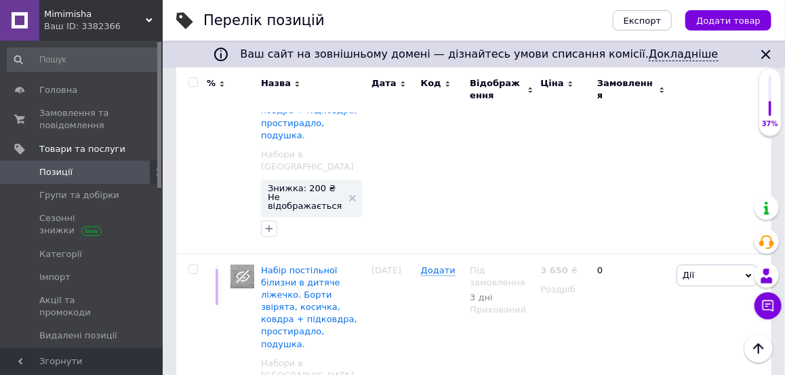
scroll to position [3212, 0]
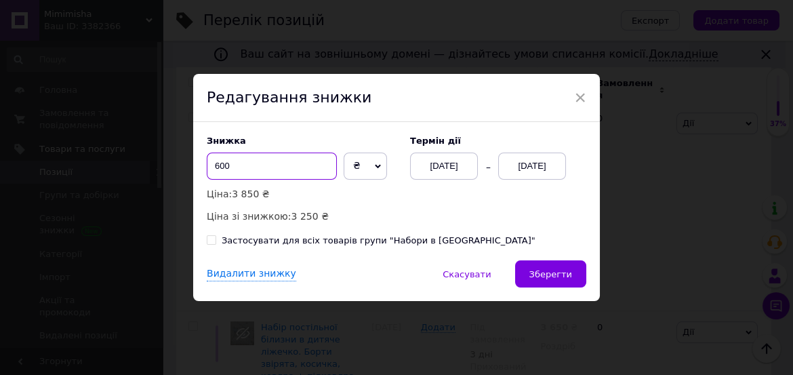
drag, startPoint x: 216, startPoint y: 165, endPoint x: 208, endPoint y: 165, distance: 8.1
click at [208, 165] on input "600" at bounding box center [272, 165] width 130 height 27
type input "200"
click at [547, 165] on div "[DATE]" at bounding box center [532, 165] width 68 height 27
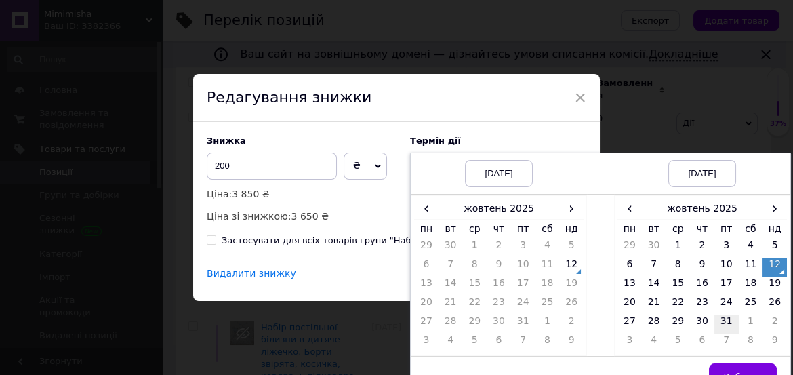
click at [723, 322] on td "31" at bounding box center [726, 323] width 24 height 19
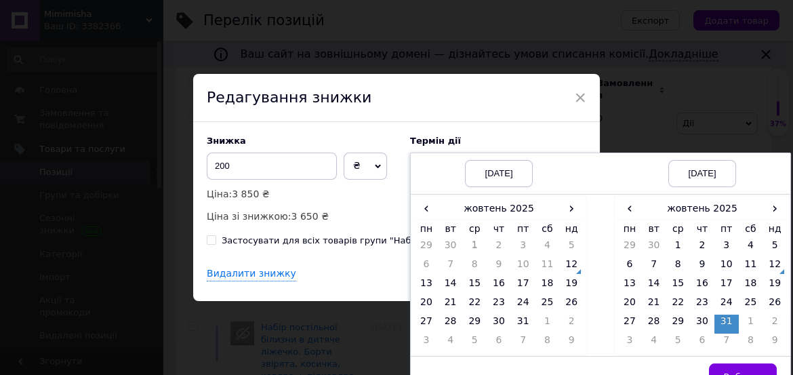
click at [750, 368] on button "Вибрати" at bounding box center [743, 376] width 68 height 27
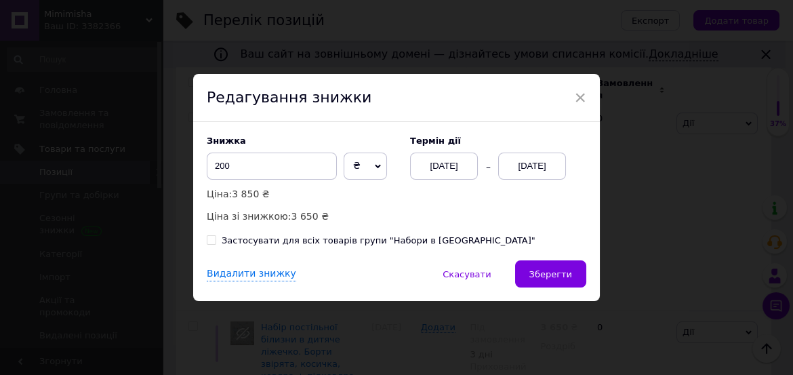
click at [542, 282] on button "Зберегти" at bounding box center [550, 273] width 71 height 27
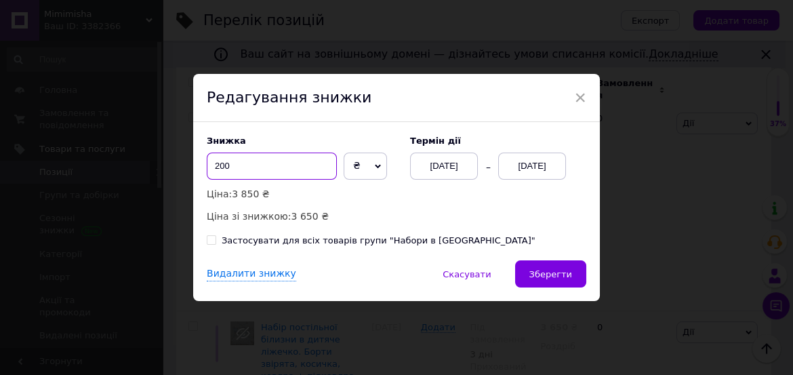
drag, startPoint x: 217, startPoint y: 164, endPoint x: 209, endPoint y: 164, distance: 7.5
click at [209, 164] on input "200" at bounding box center [272, 165] width 130 height 27
type input "300"
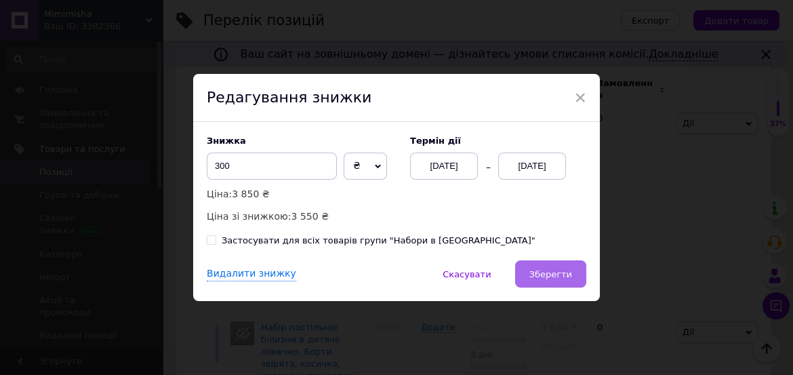
click at [552, 271] on span "Зберегти" at bounding box center [550, 274] width 43 height 10
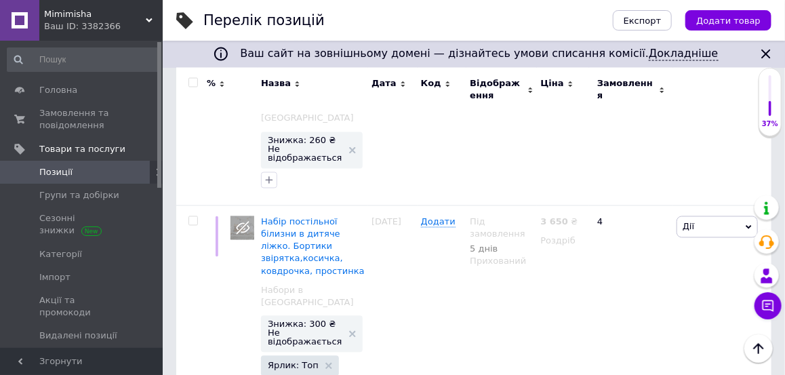
scroll to position [2887, 0]
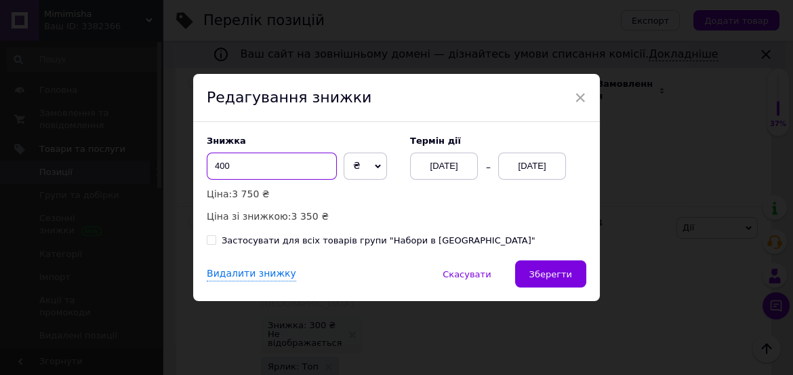
drag, startPoint x: 217, startPoint y: 166, endPoint x: 210, endPoint y: 165, distance: 7.5
click at [210, 165] on input "400" at bounding box center [272, 165] width 130 height 27
type input "200"
click at [556, 172] on div "[DATE]" at bounding box center [532, 165] width 68 height 27
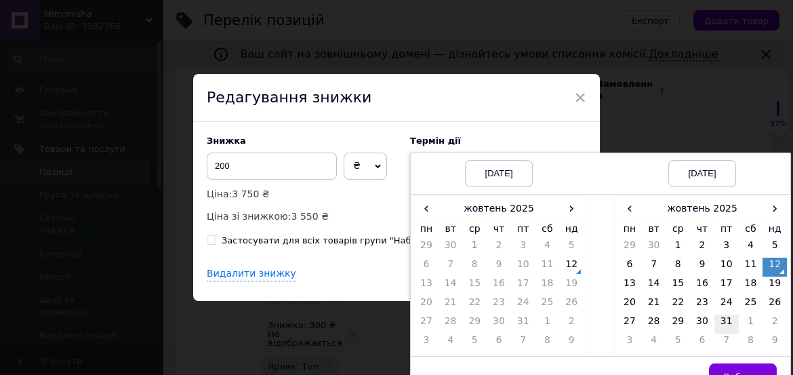
click at [727, 320] on td "31" at bounding box center [726, 323] width 24 height 19
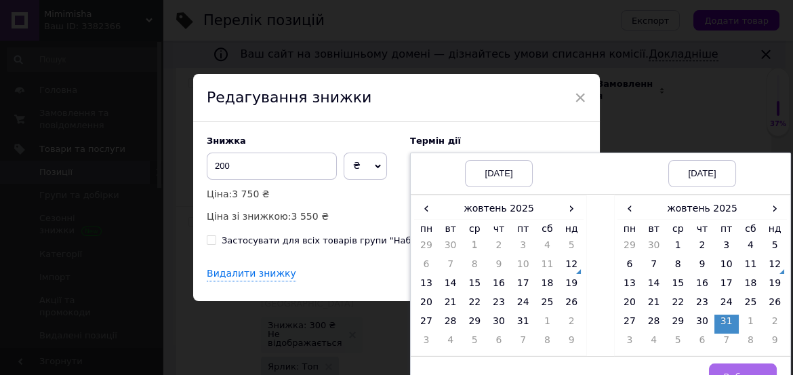
click at [753, 368] on button "Вибрати" at bounding box center [743, 376] width 68 height 27
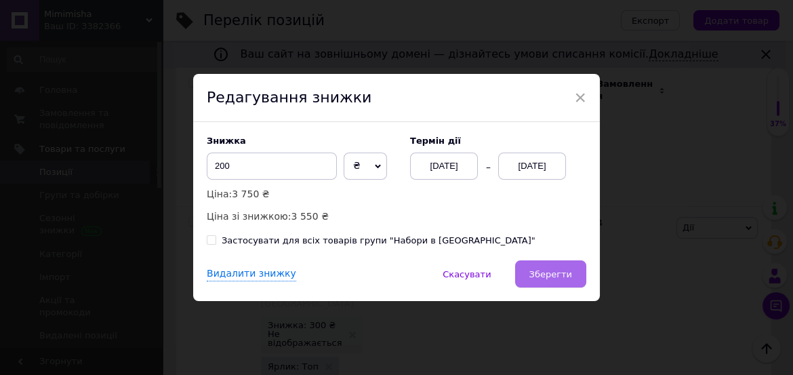
click at [560, 283] on button "Зберегти" at bounding box center [550, 273] width 71 height 27
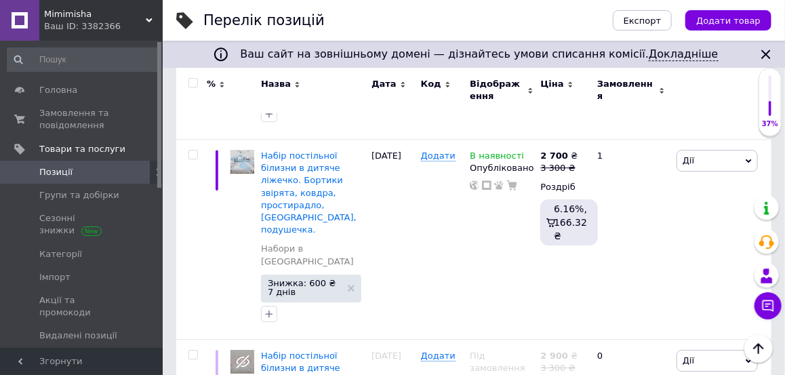
scroll to position [1532, 0]
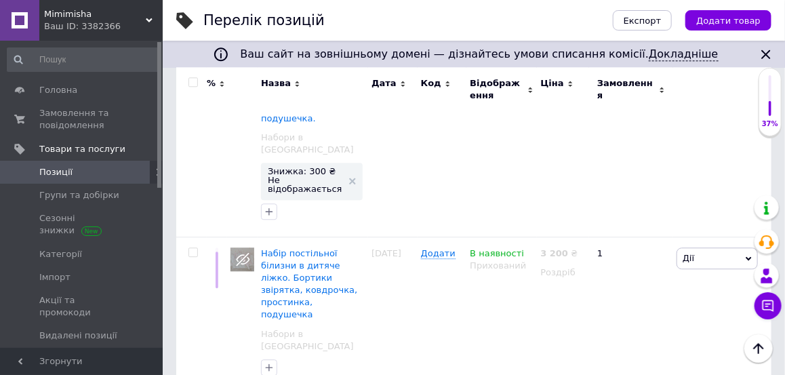
scroll to position [1261, 0]
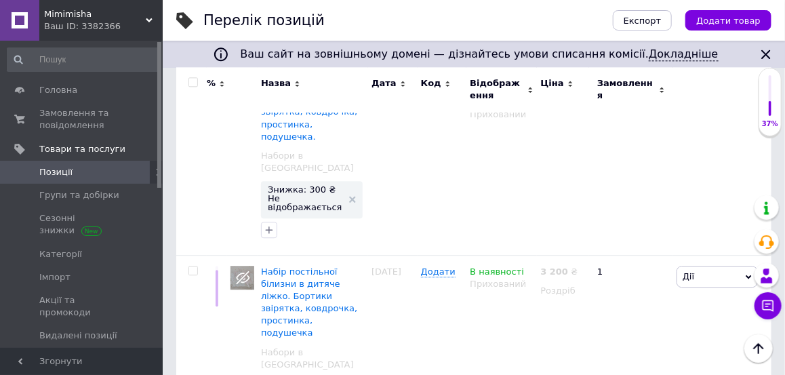
drag, startPoint x: 464, startPoint y: 207, endPoint x: 449, endPoint y: 206, distance: 15.6
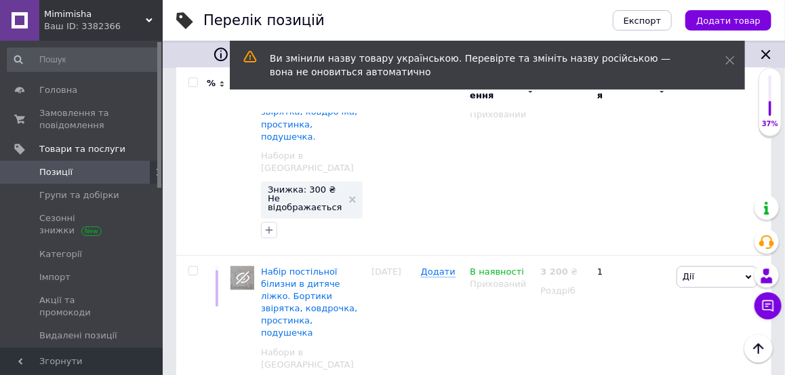
drag, startPoint x: 296, startPoint y: 135, endPoint x: 346, endPoint y: 165, distance: 57.8
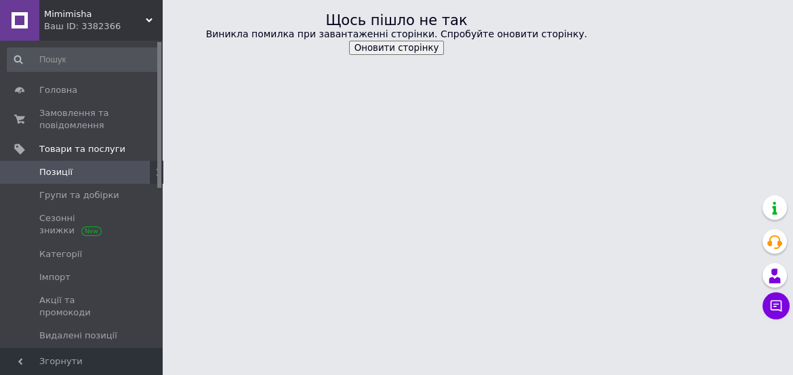
click at [404, 46] on button "Оновити сторінку" at bounding box center [397, 48] width 96 height 14
